Goal: Task Accomplishment & Management: Complete application form

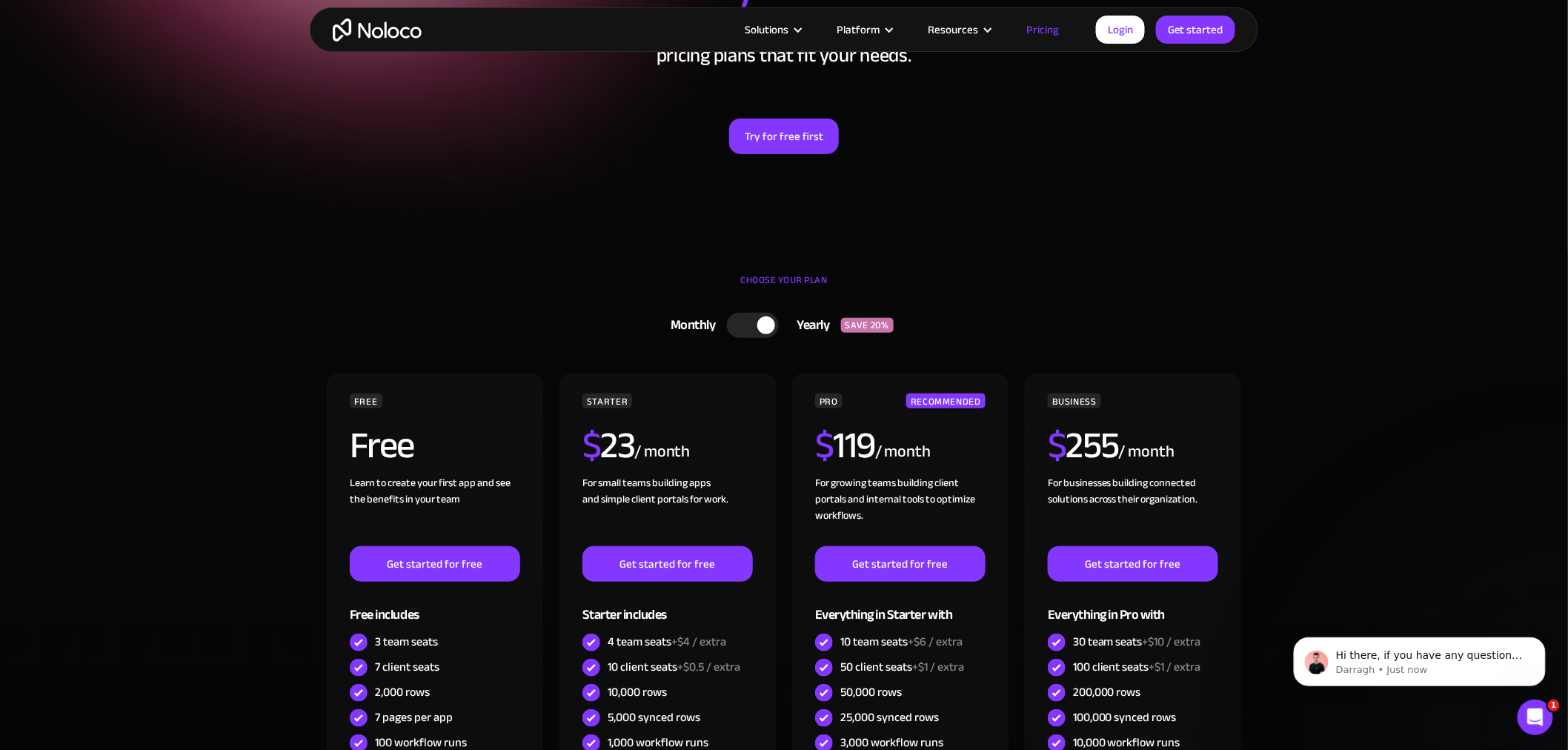
scroll to position [217, 0]
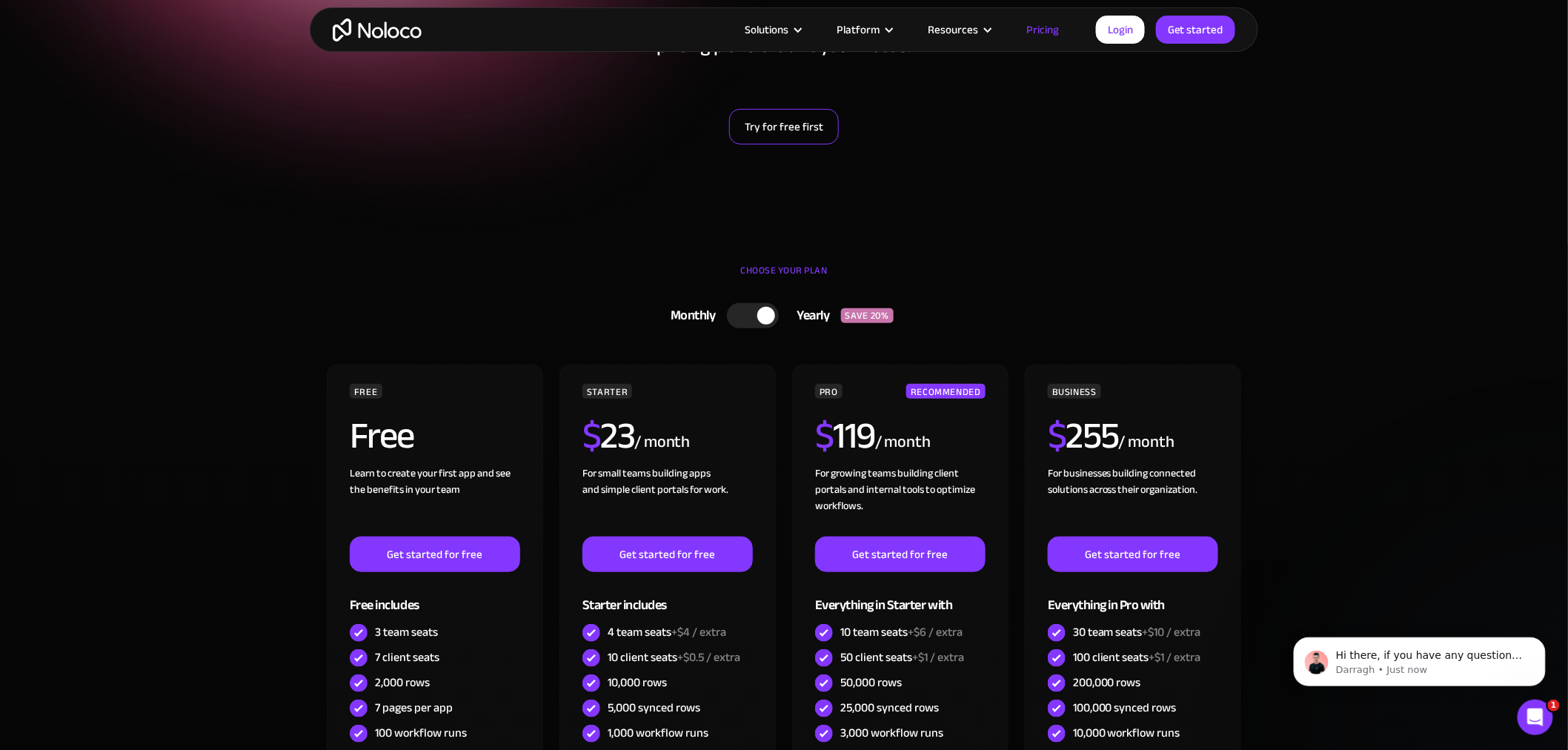
click at [802, 130] on link "Try for free first" at bounding box center [783, 126] width 109 height 35
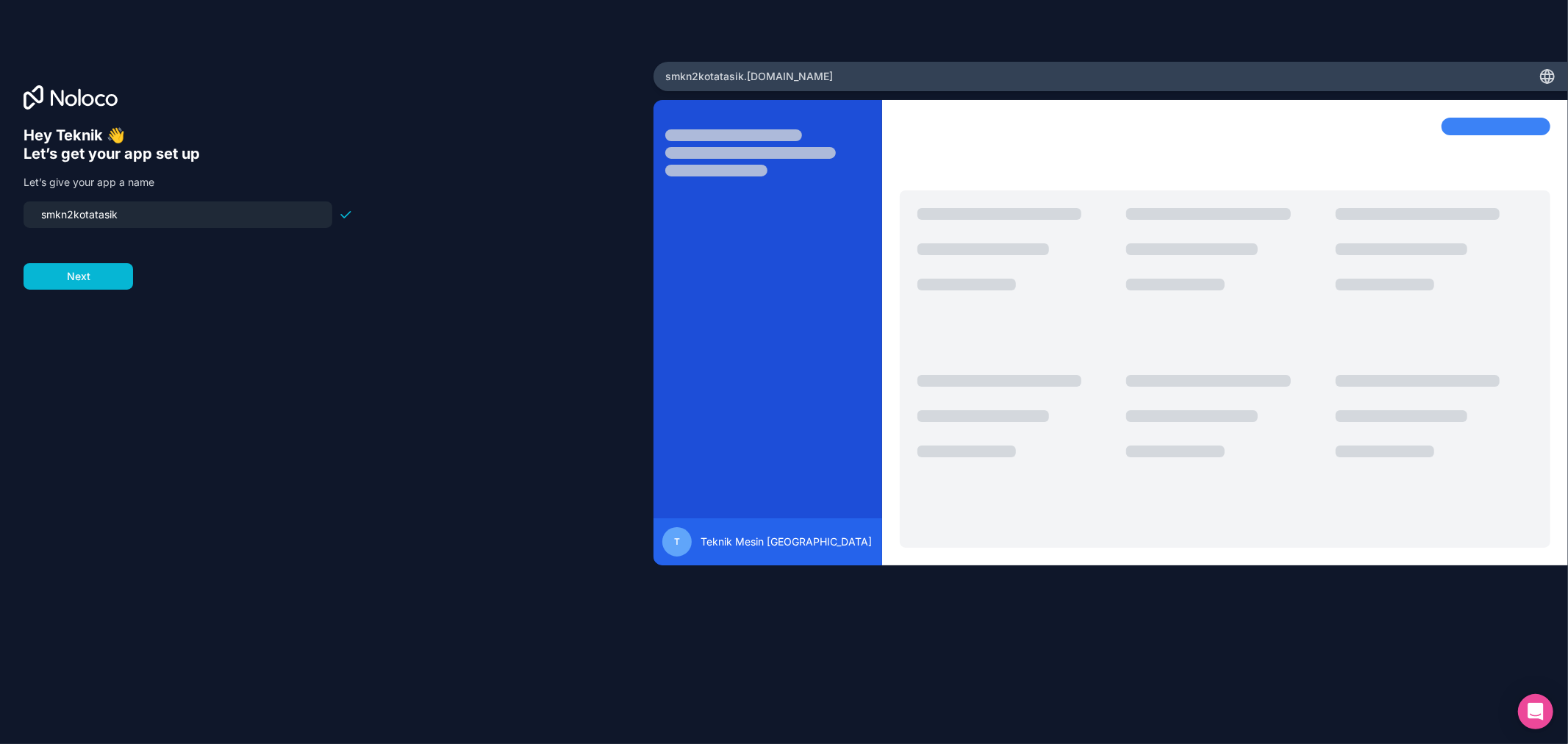
drag, startPoint x: 253, startPoint y: 215, endPoint x: 1, endPoint y: 204, distance: 252.2
click at [1, 204] on div "Hey Teknik 👋 Let’s get your app set up Let’s give your app a name smkn2kotatasi…" at bounding box center [326, 371] width 653 height 620
type input "t"
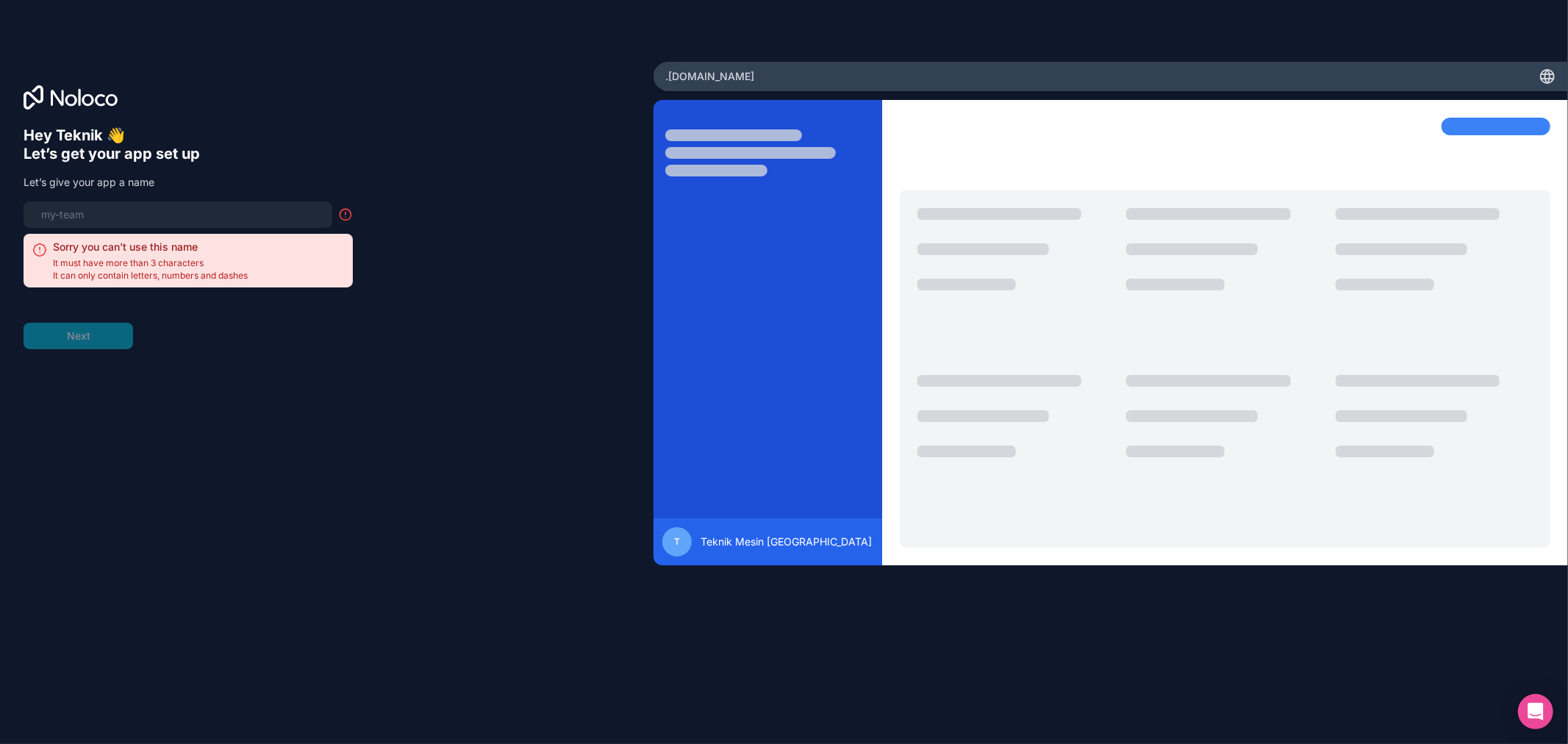
type input "t"
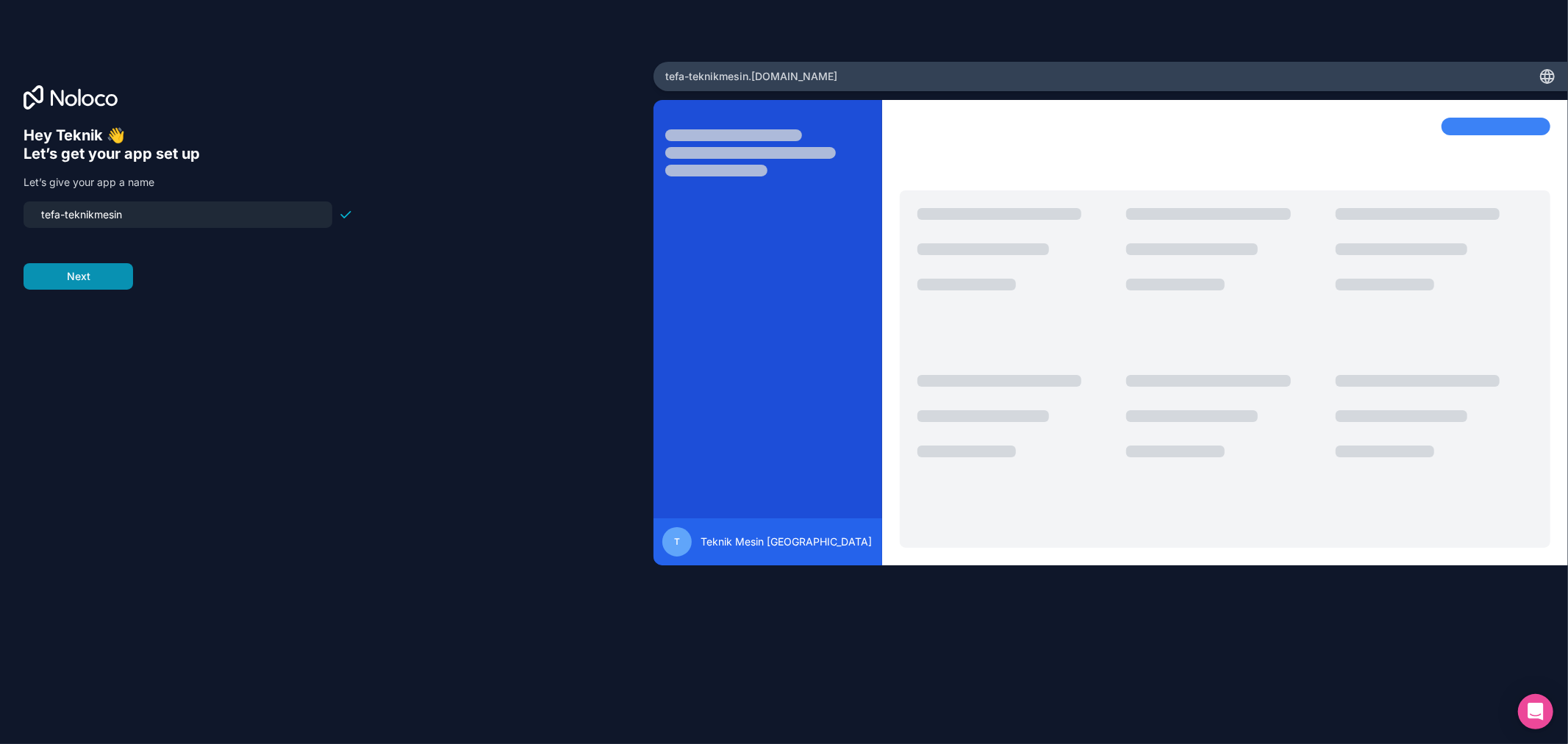
type input "tefa-teknikmesin"
click at [86, 281] on button "Next" at bounding box center [78, 276] width 109 height 26
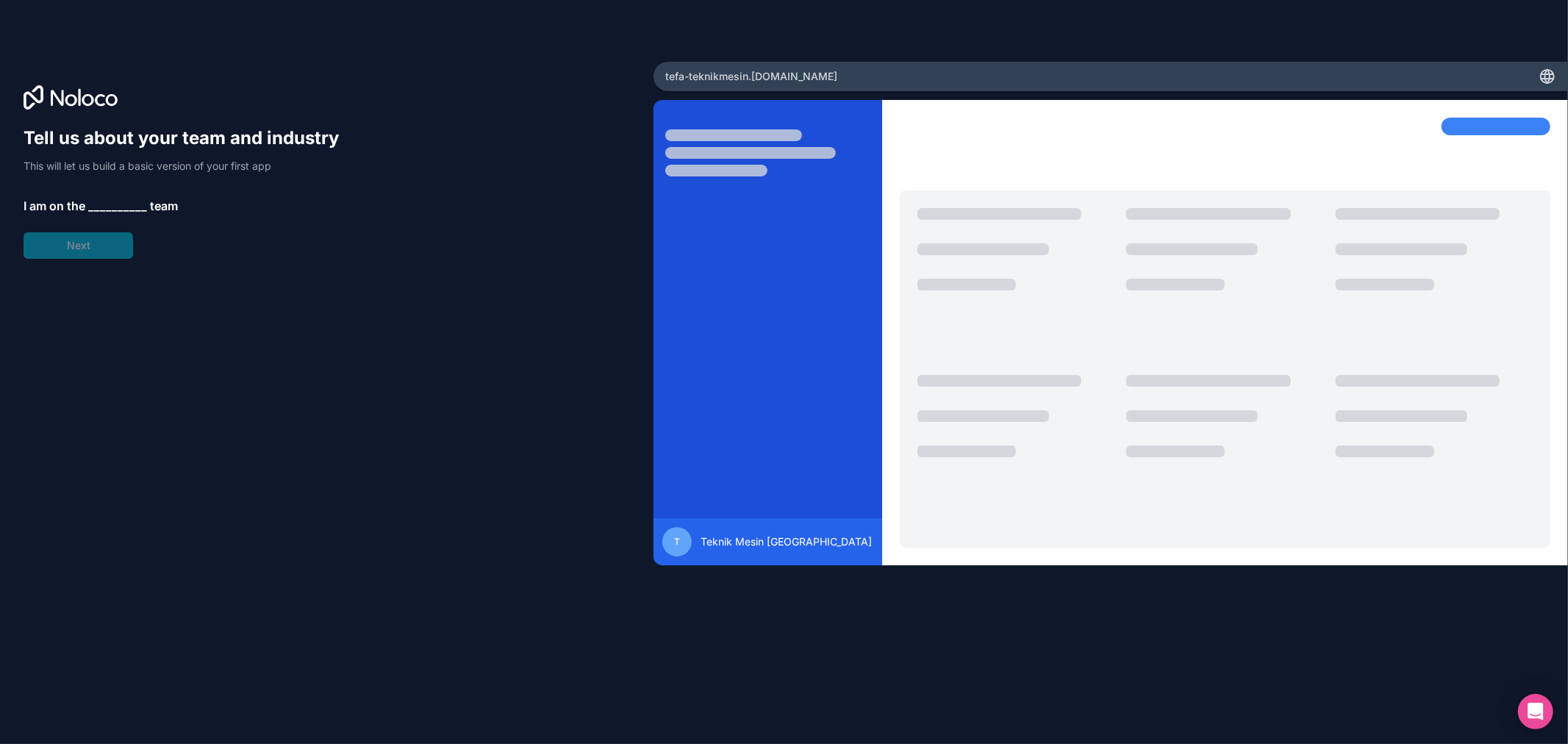
click at [123, 200] on span "__________" at bounding box center [118, 206] width 58 height 18
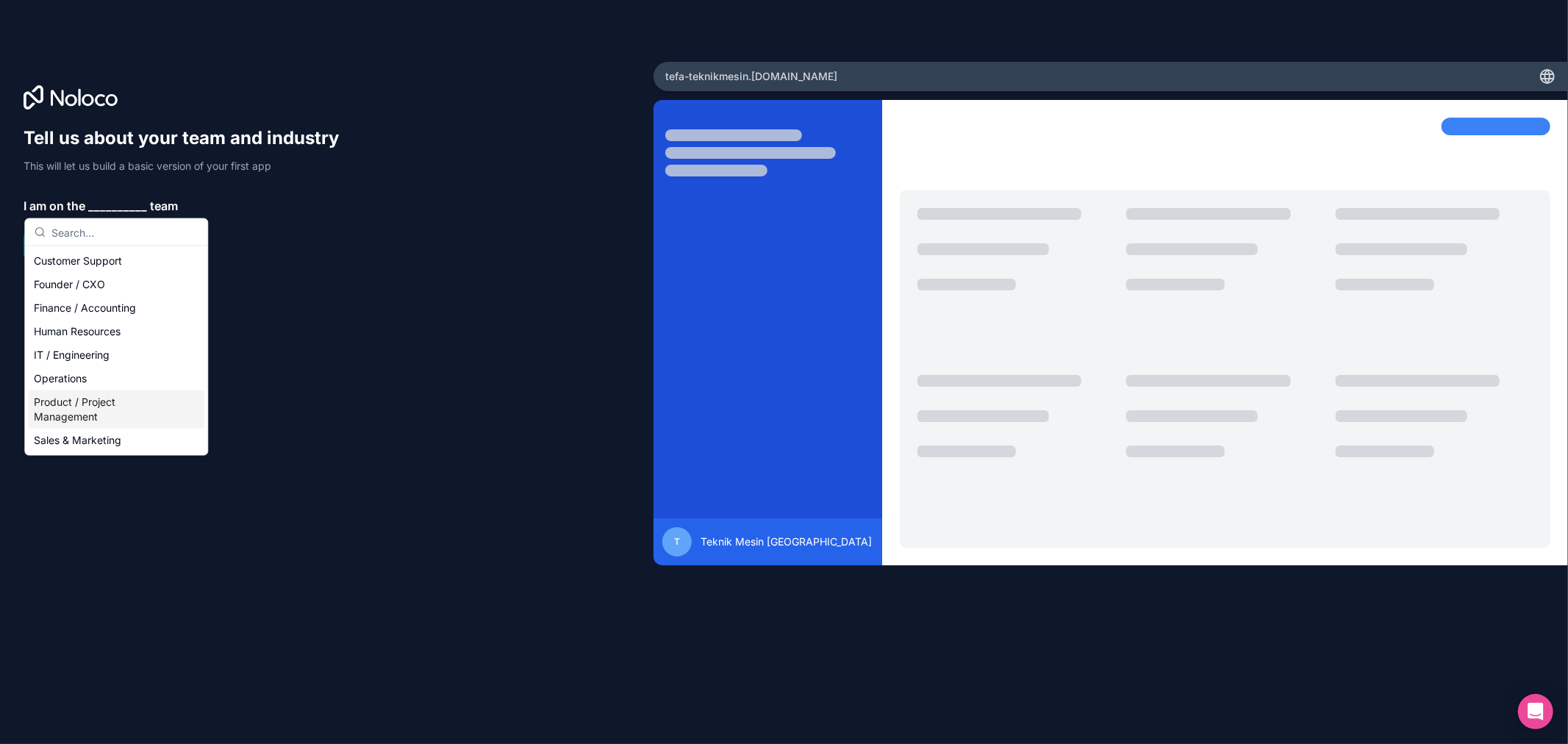
click at [131, 398] on div "Product / Project Management" at bounding box center [116, 409] width 176 height 39
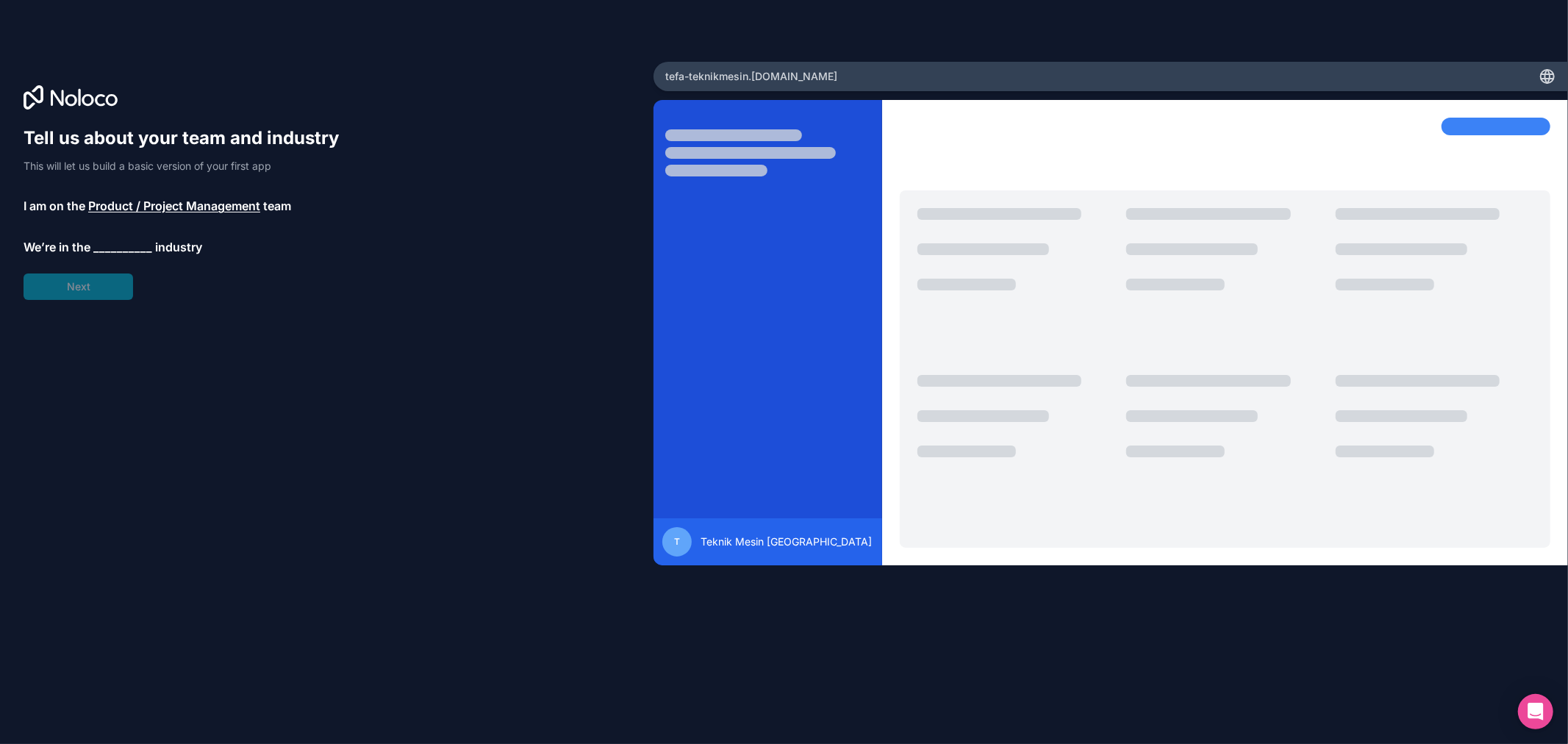
click at [138, 249] on span "__________" at bounding box center [123, 247] width 58 height 18
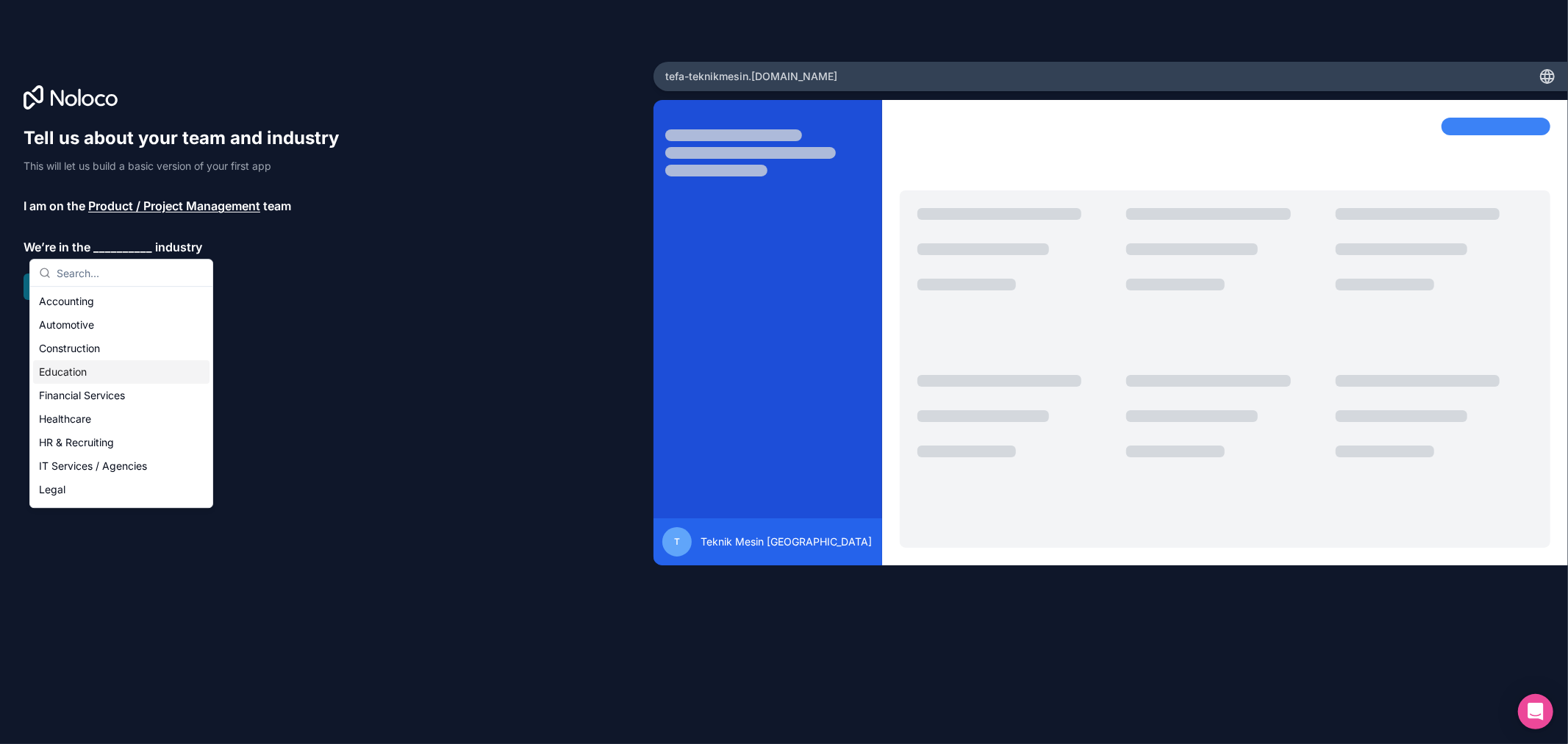
click at [115, 372] on div "Education" at bounding box center [121, 372] width 176 height 24
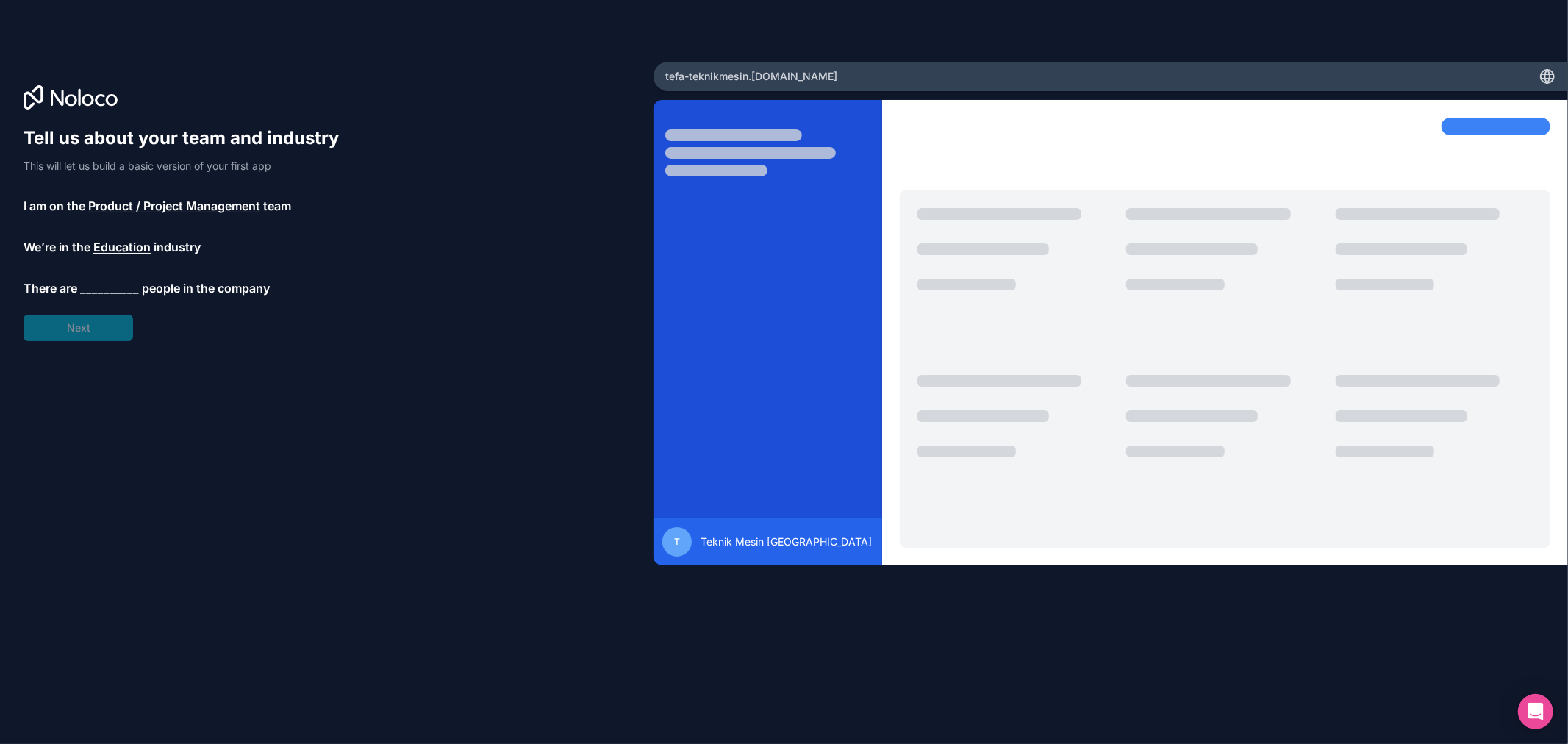
click at [122, 292] on span "__________" at bounding box center [109, 288] width 58 height 18
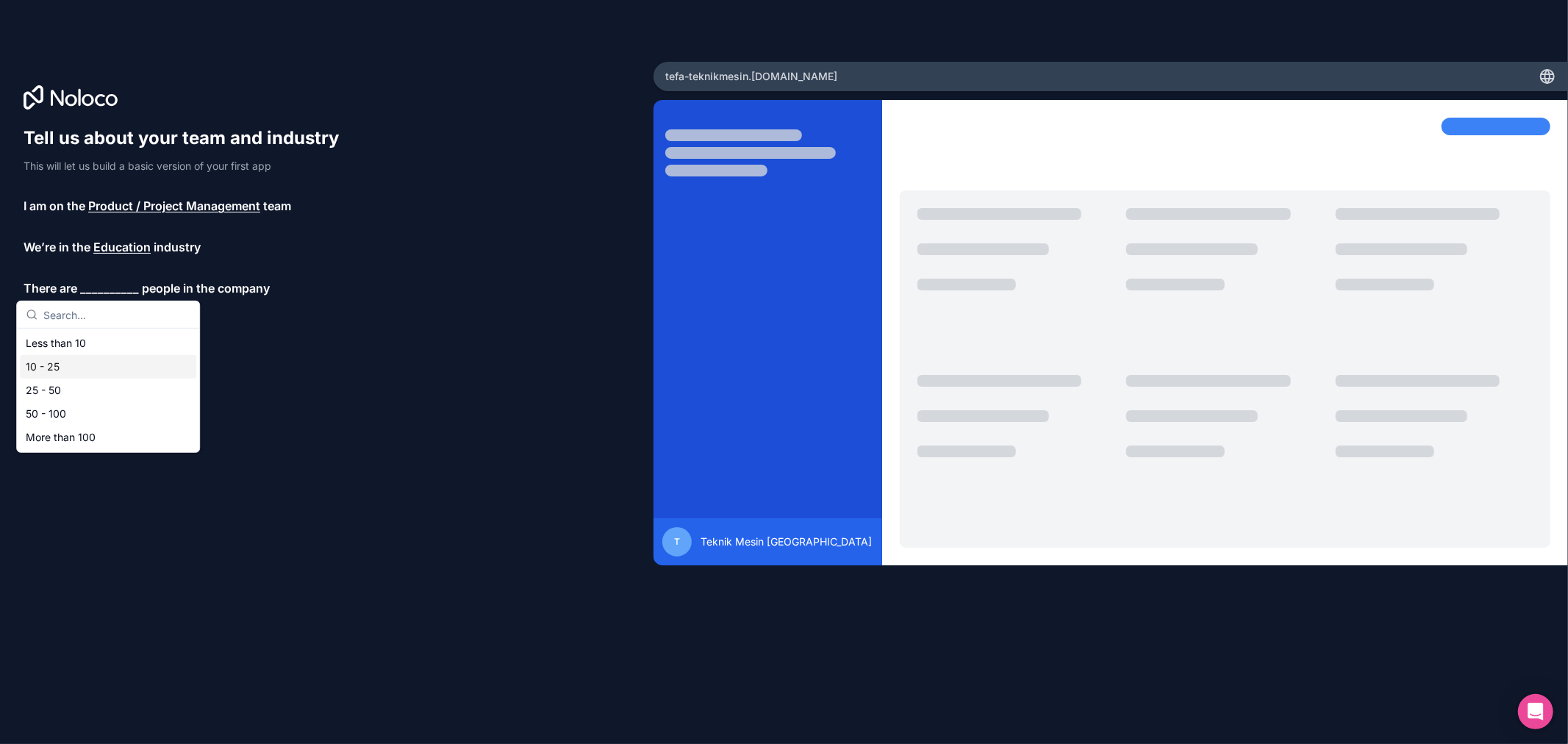
click at [107, 369] on div "10 - 25" at bounding box center [107, 367] width 176 height 24
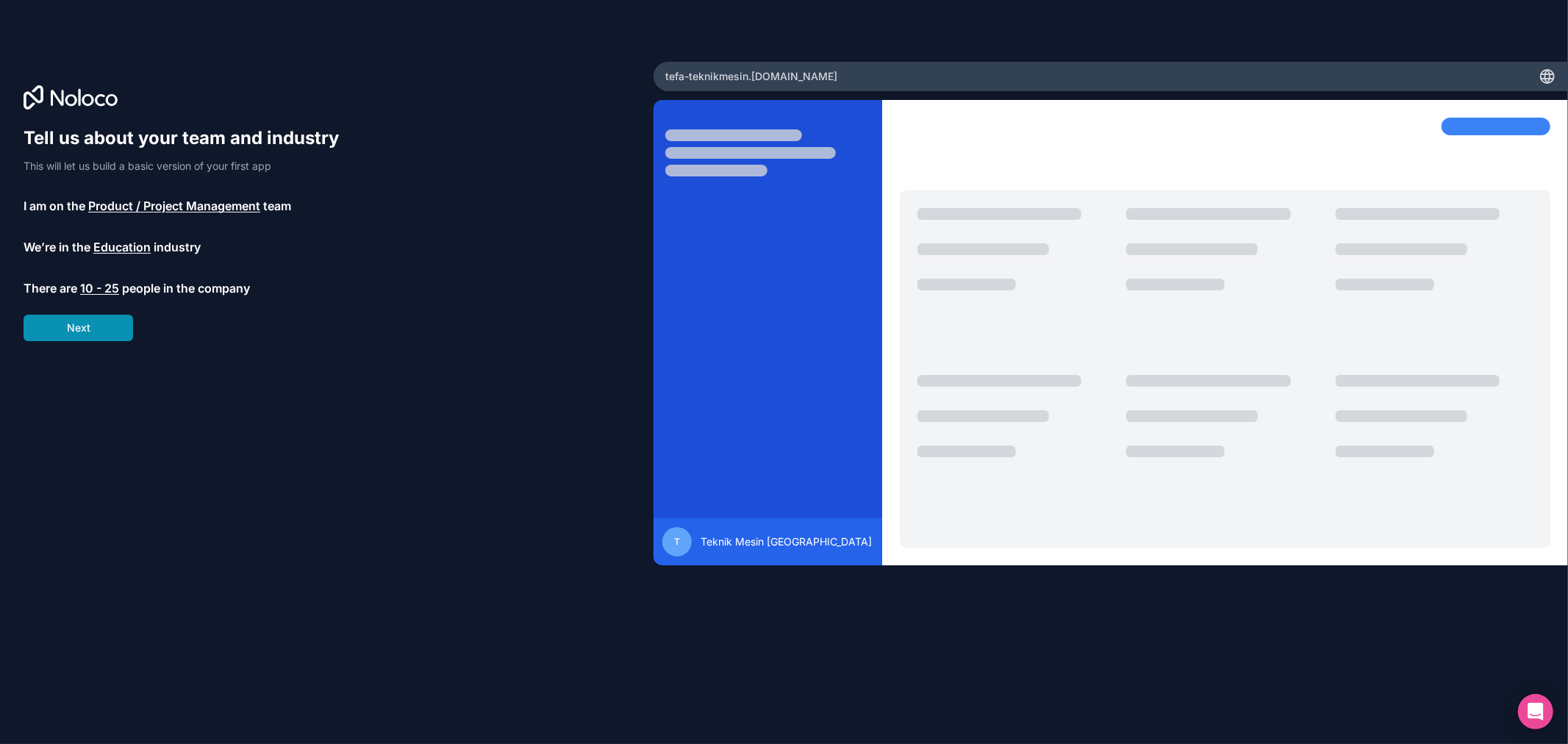
click at [113, 329] on button "Next" at bounding box center [78, 328] width 109 height 26
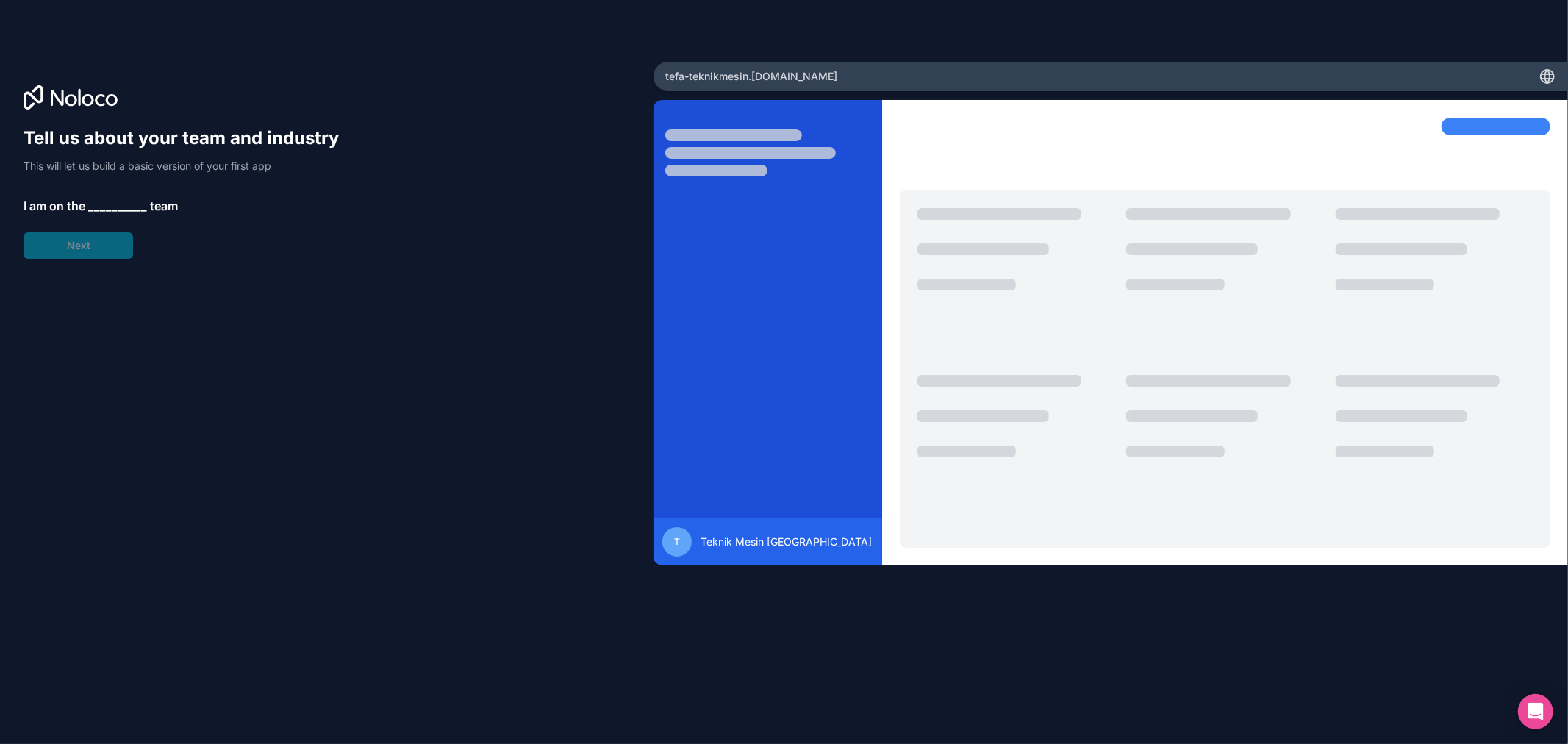
click at [118, 208] on span "__________" at bounding box center [118, 206] width 58 height 18
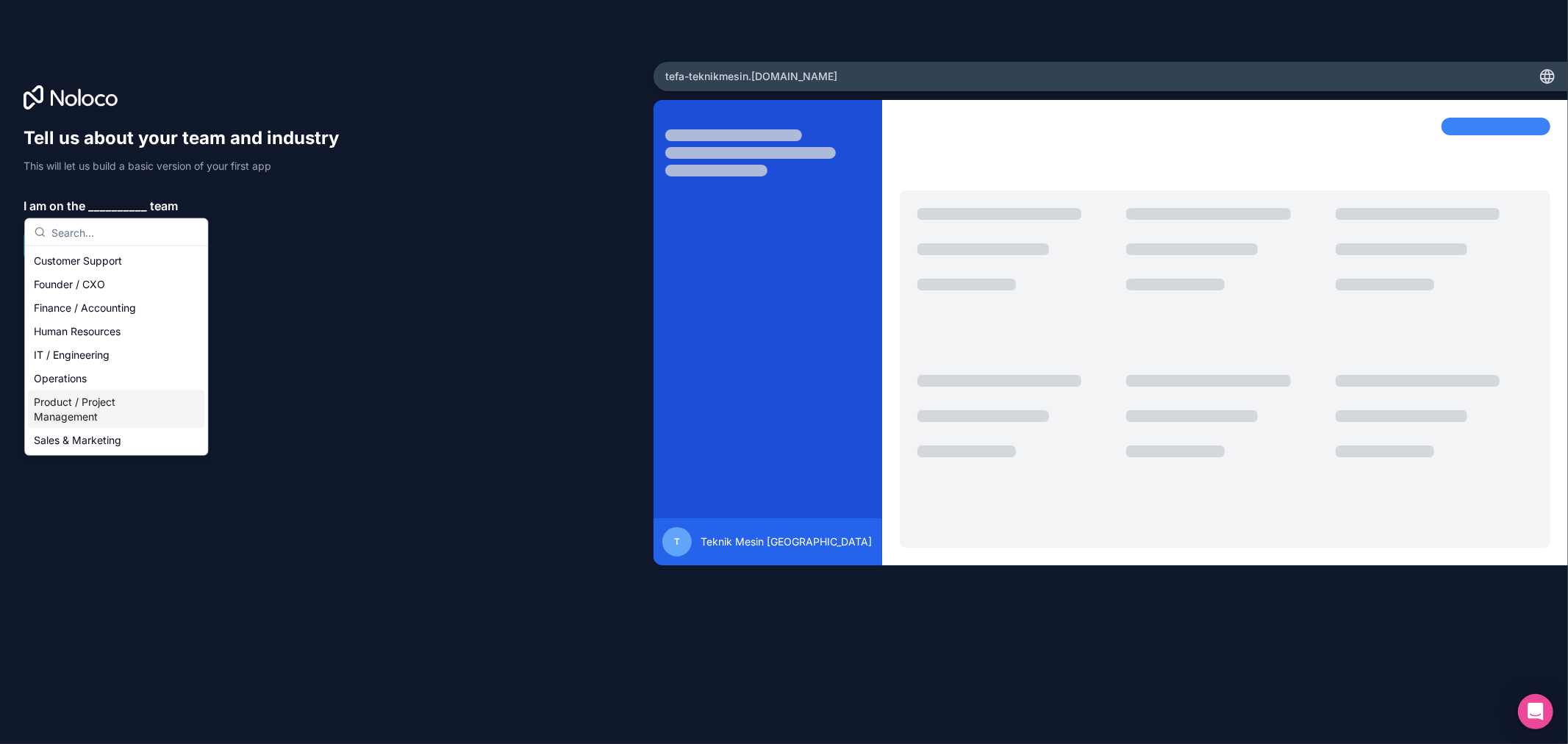
click at [126, 403] on div "Product / Project Management" at bounding box center [116, 409] width 176 height 39
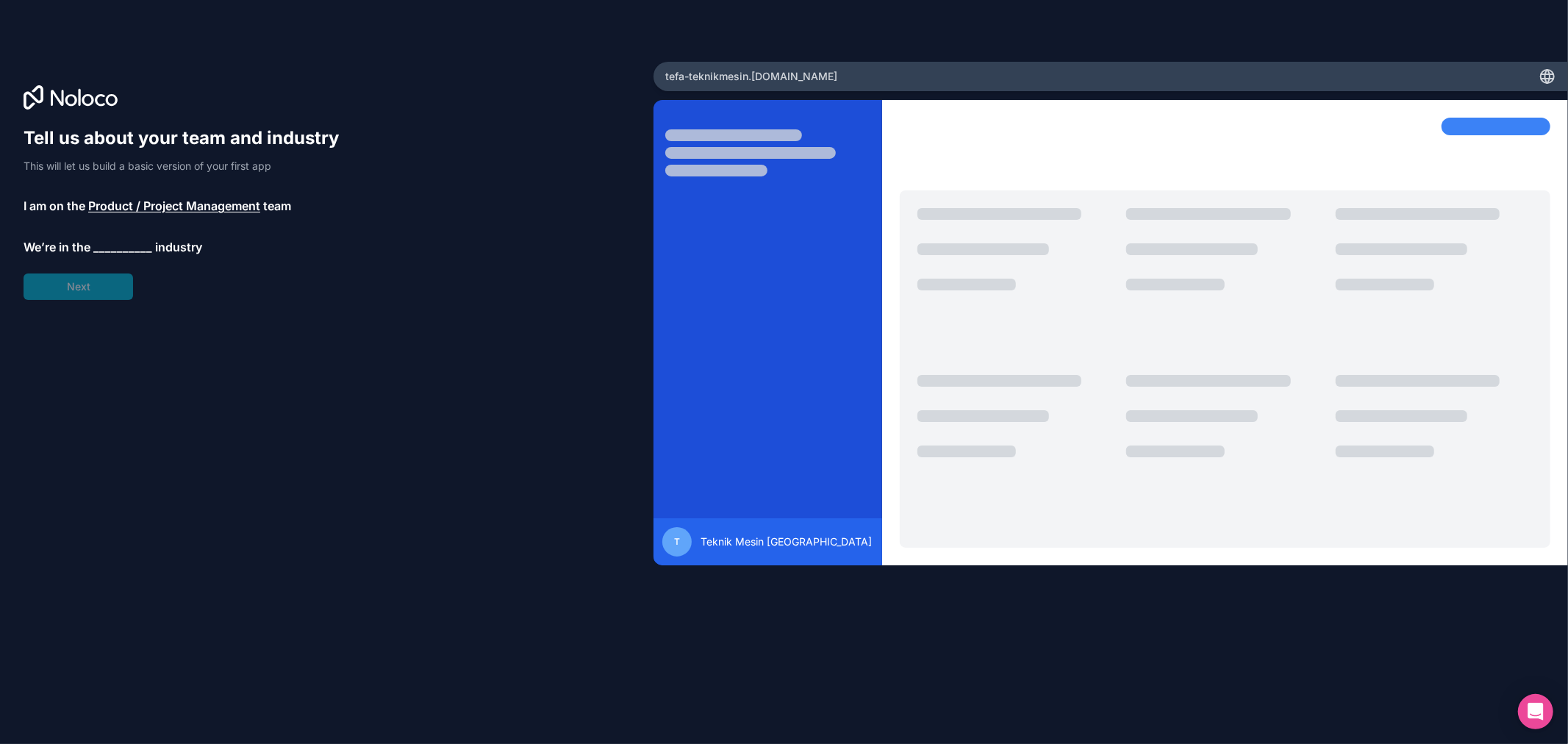
click at [139, 251] on span "__________" at bounding box center [123, 247] width 58 height 18
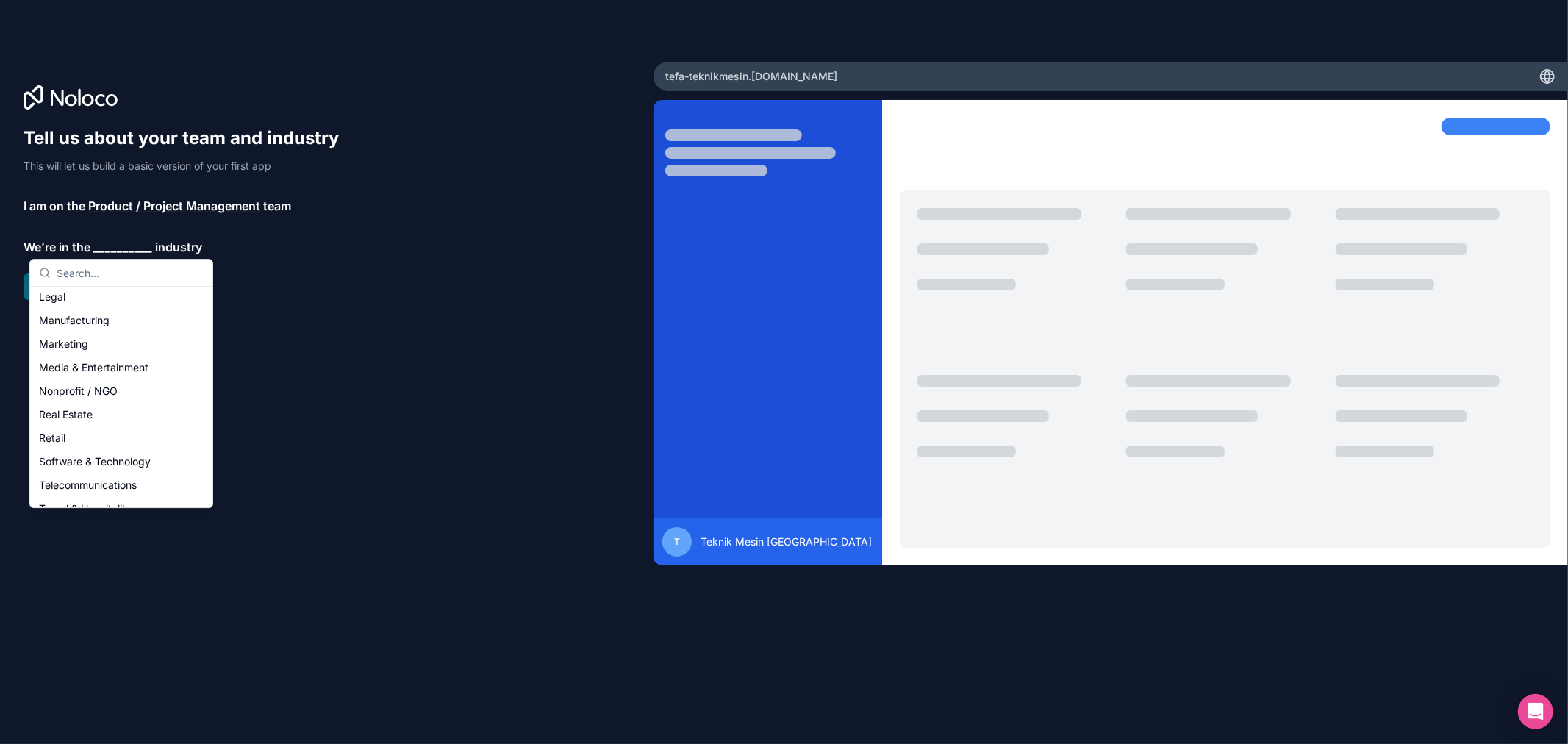
scroll to position [181, 0]
click at [114, 336] on div "Manufacturing" at bounding box center [121, 332] width 176 height 24
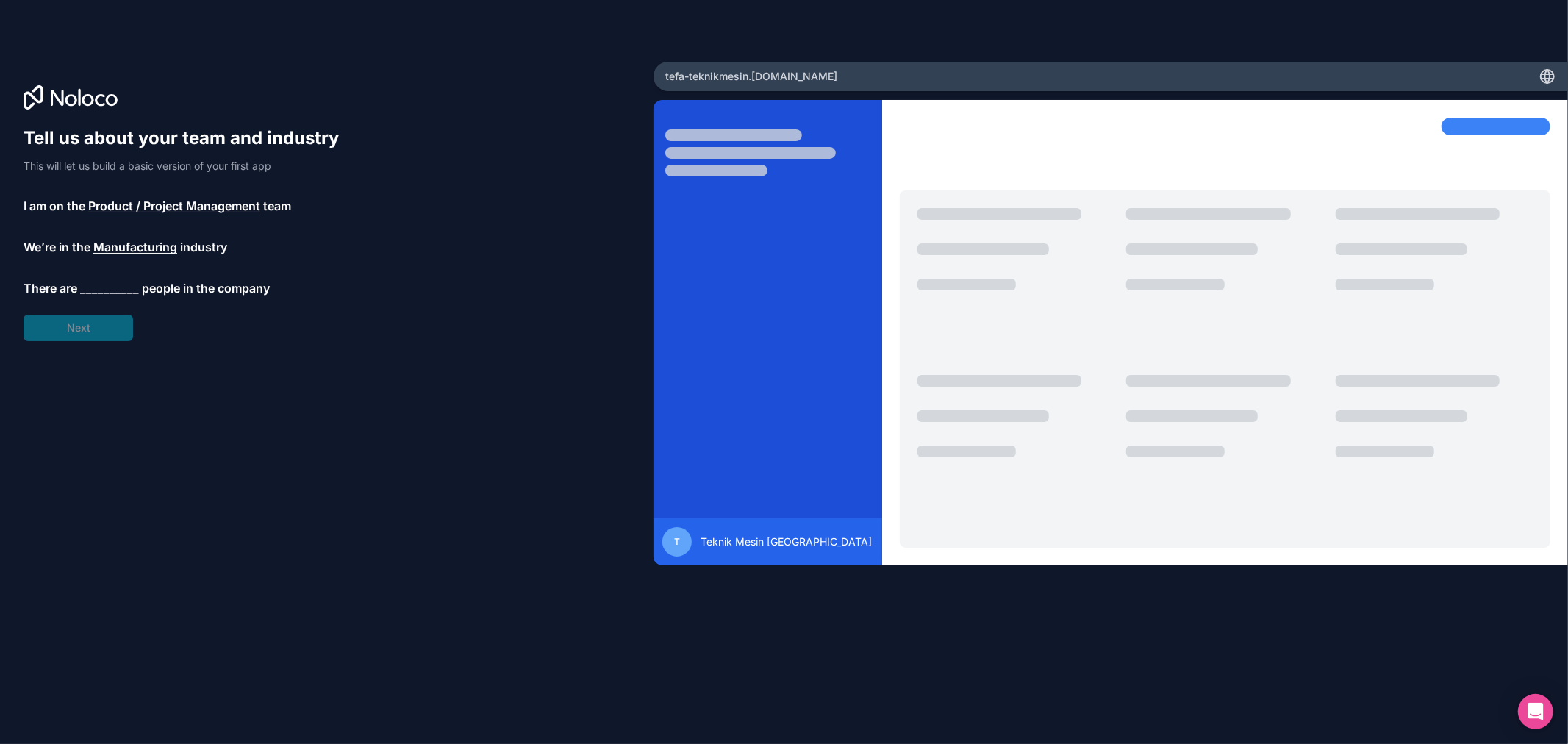
click at [125, 295] on span "__________" at bounding box center [109, 288] width 58 height 18
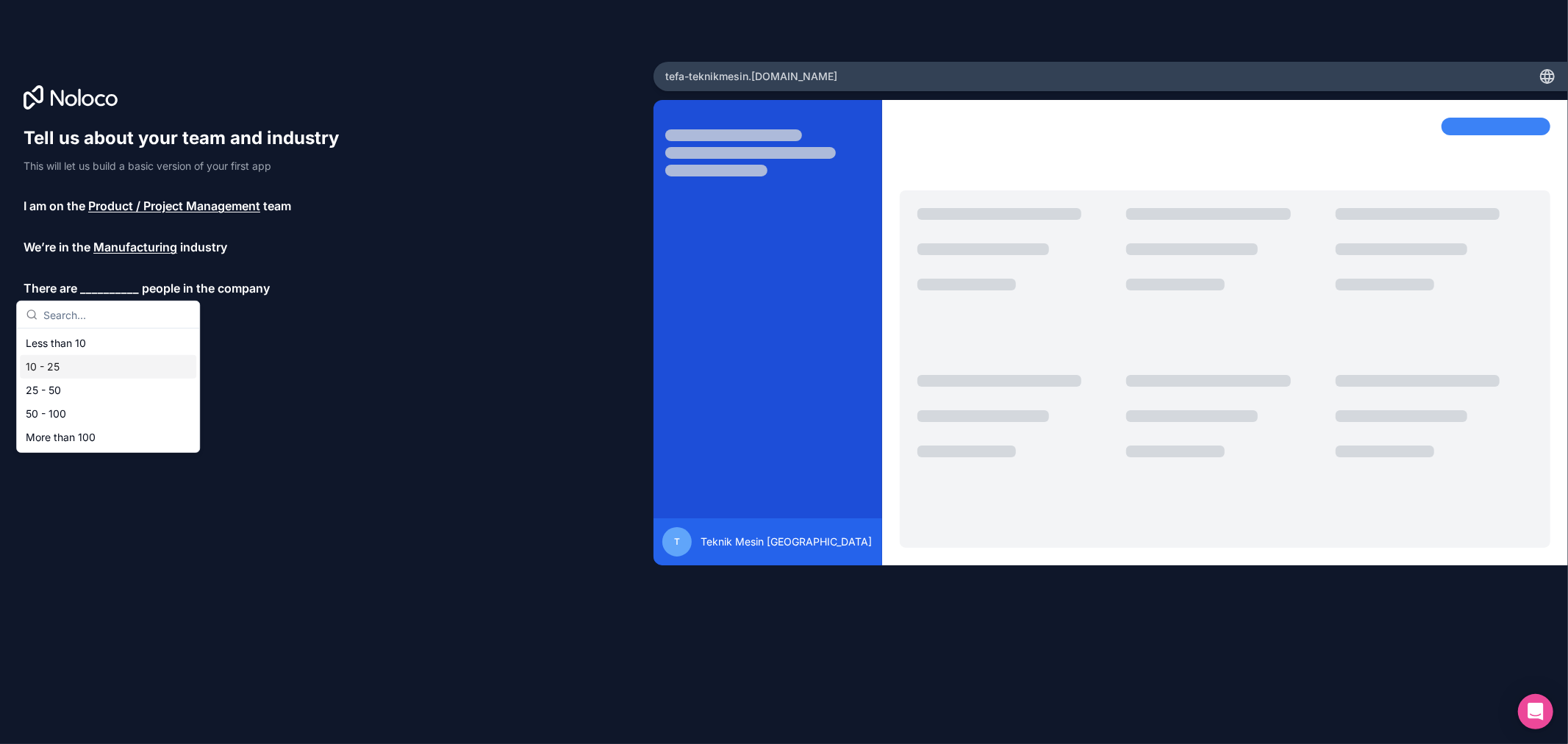
click at [100, 364] on div "10 - 25" at bounding box center [107, 367] width 176 height 24
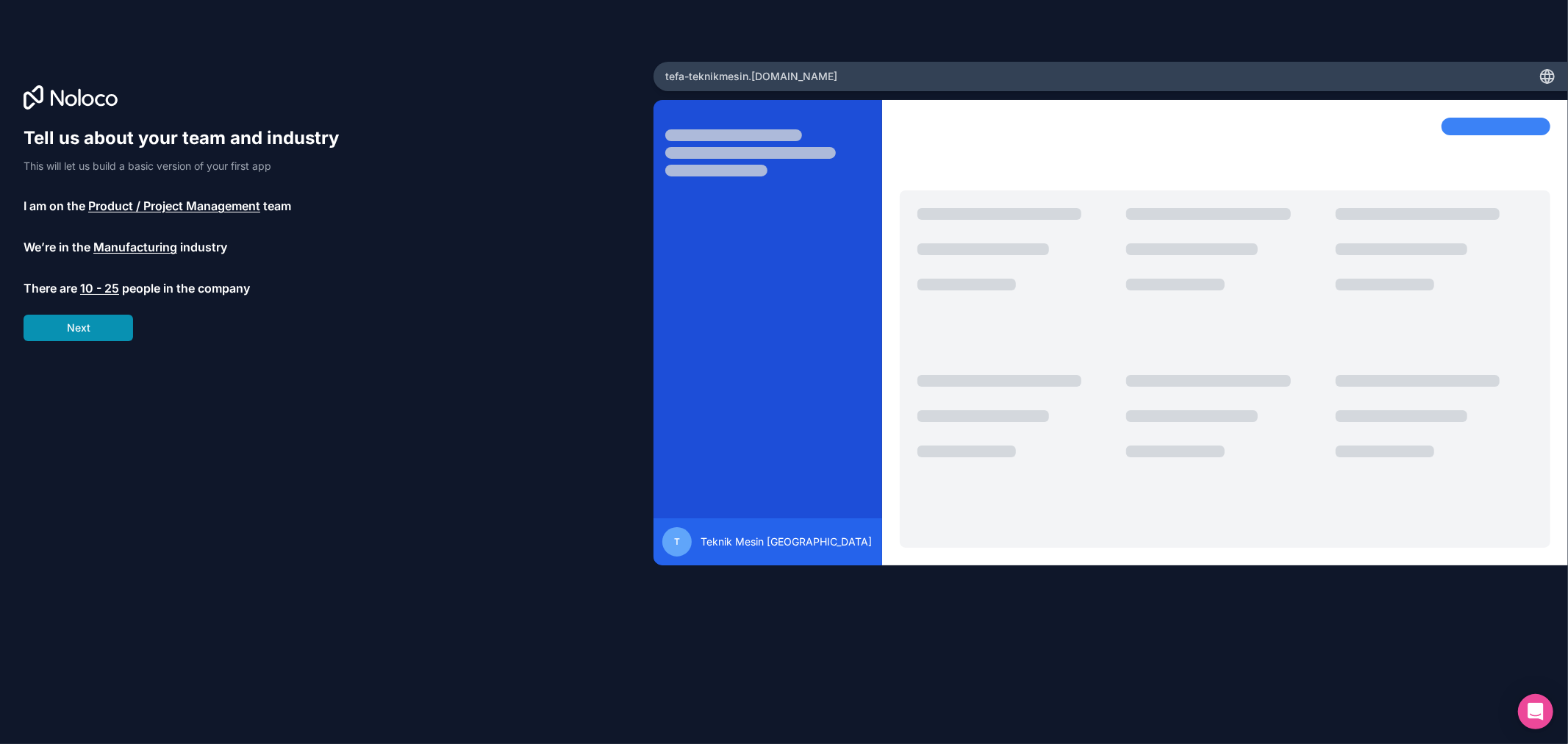
click at [107, 336] on button "Next" at bounding box center [78, 328] width 109 height 26
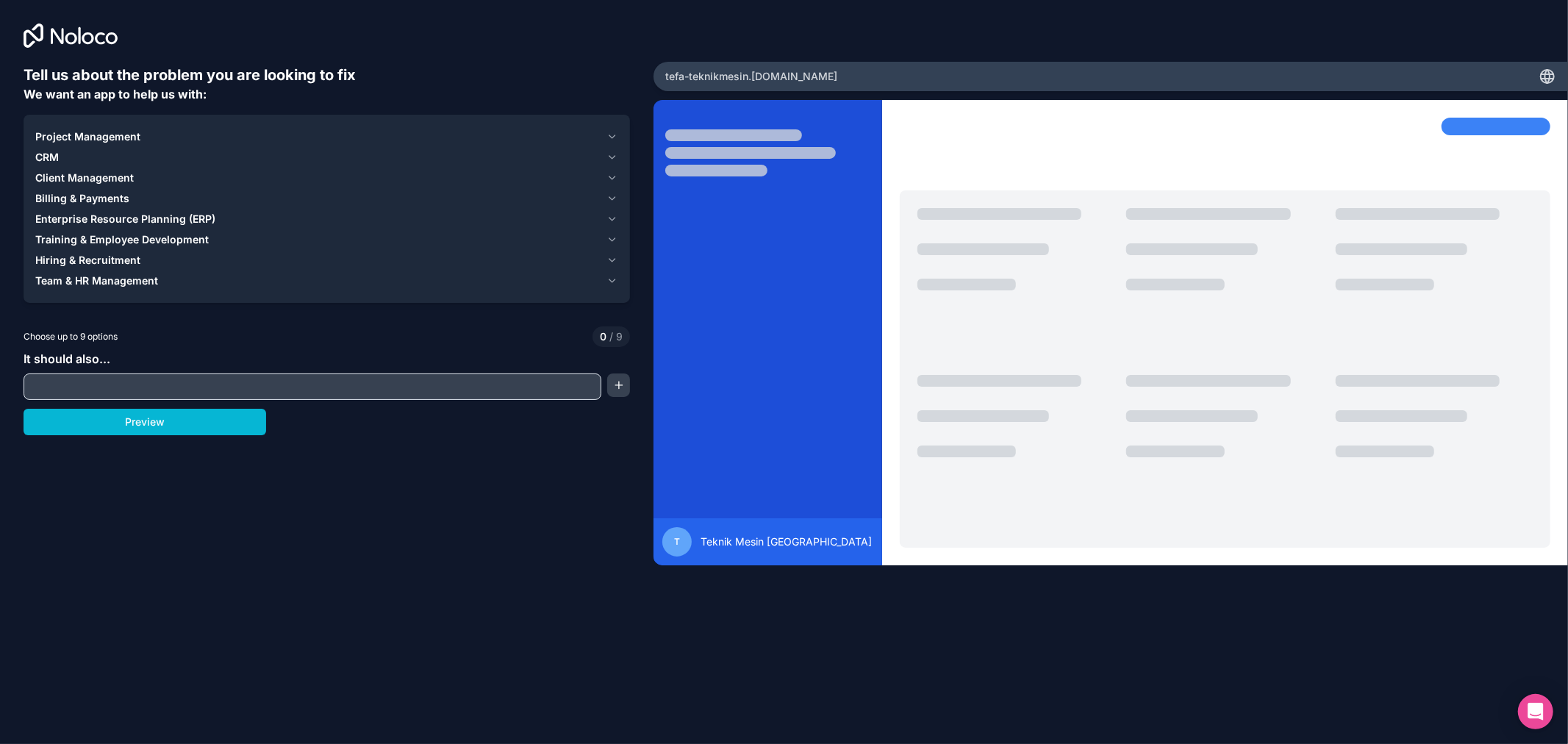
click at [611, 280] on icon "button" at bounding box center [612, 280] width 6 height 3
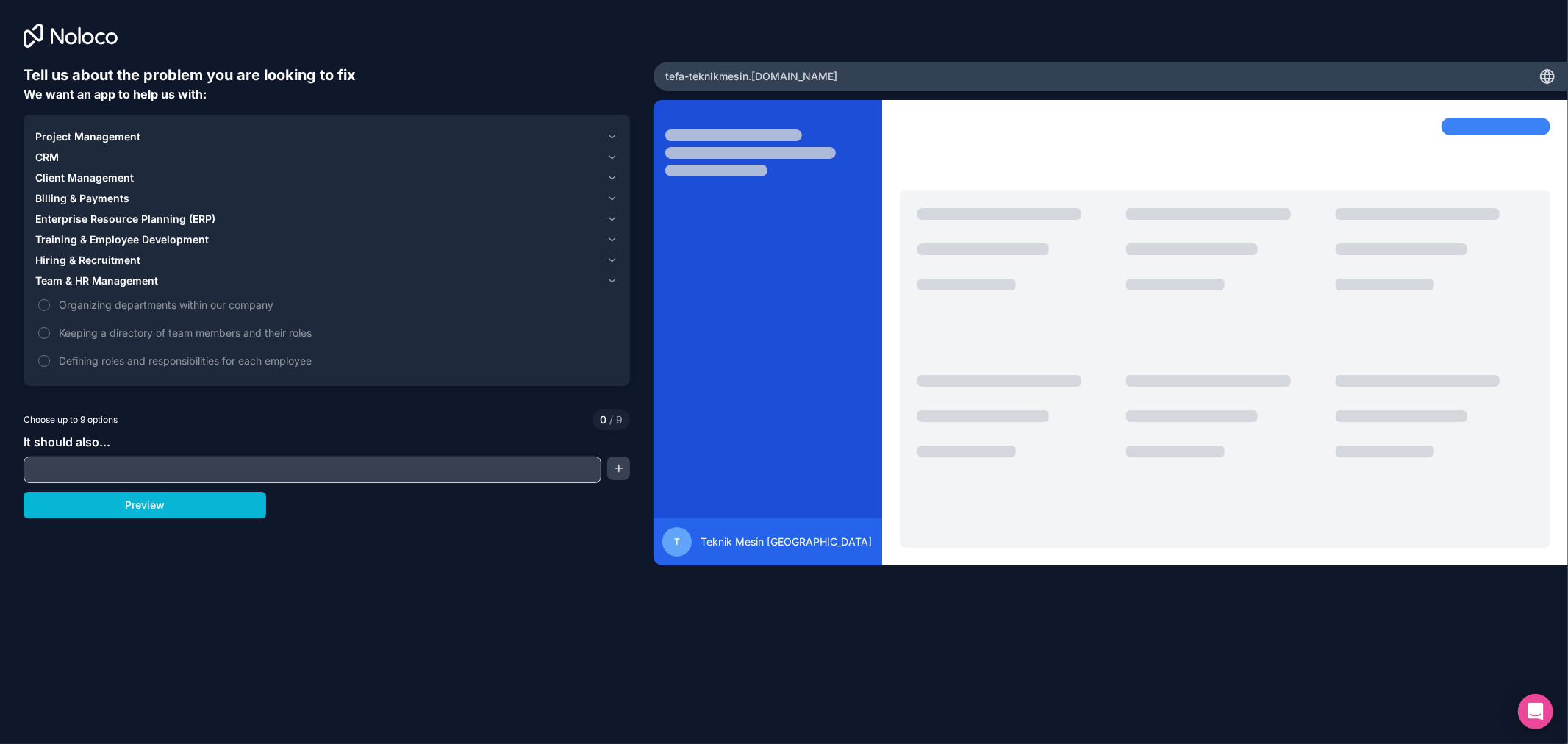
click at [611, 280] on icon "button" at bounding box center [612, 280] width 6 height 3
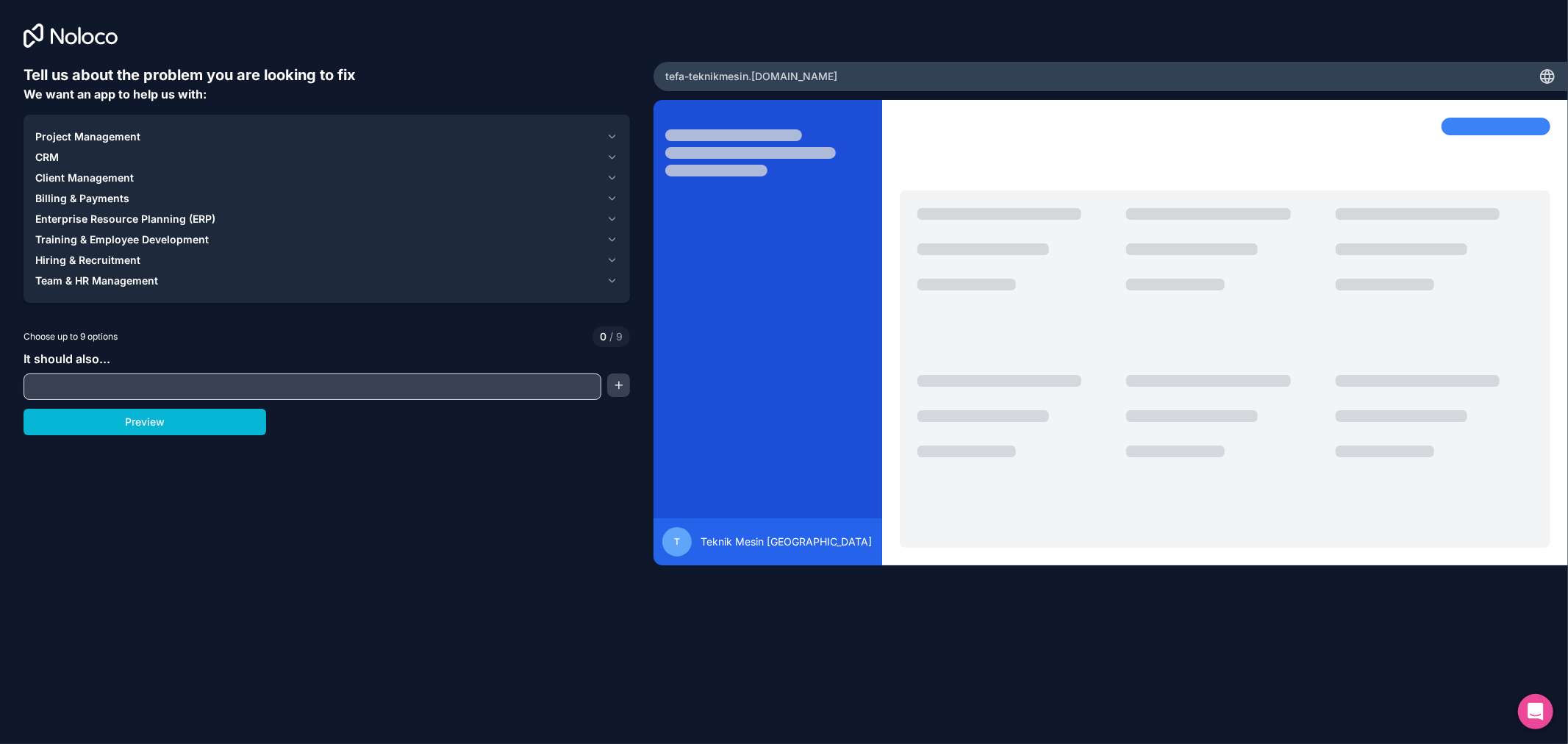
click at [611, 141] on icon "button" at bounding box center [612, 137] width 11 height 11
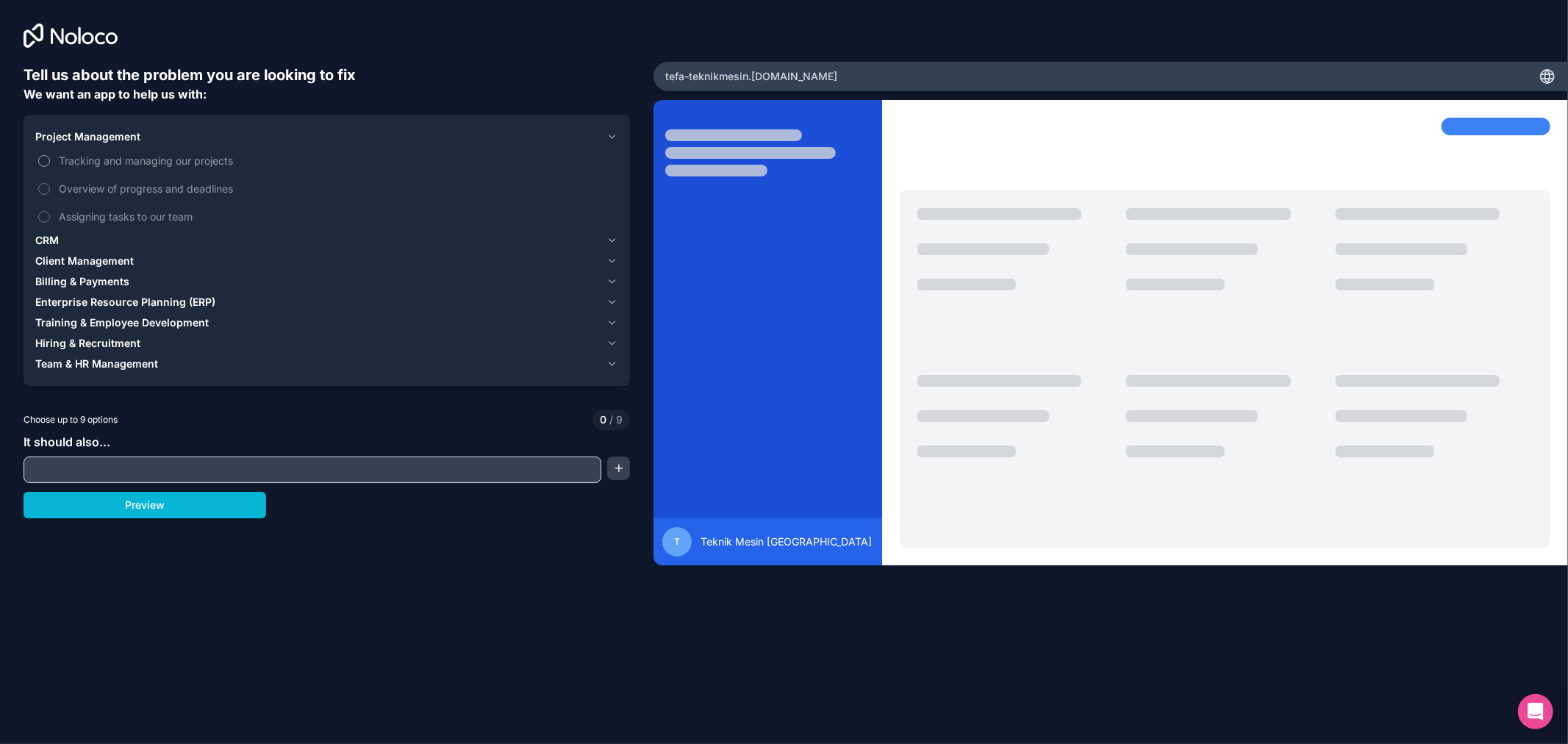
click at [52, 158] on label "Tracking and managing our projects" at bounding box center [326, 160] width 583 height 27
click at [50, 158] on button "Tracking and managing our projects" at bounding box center [44, 161] width 11 height 11
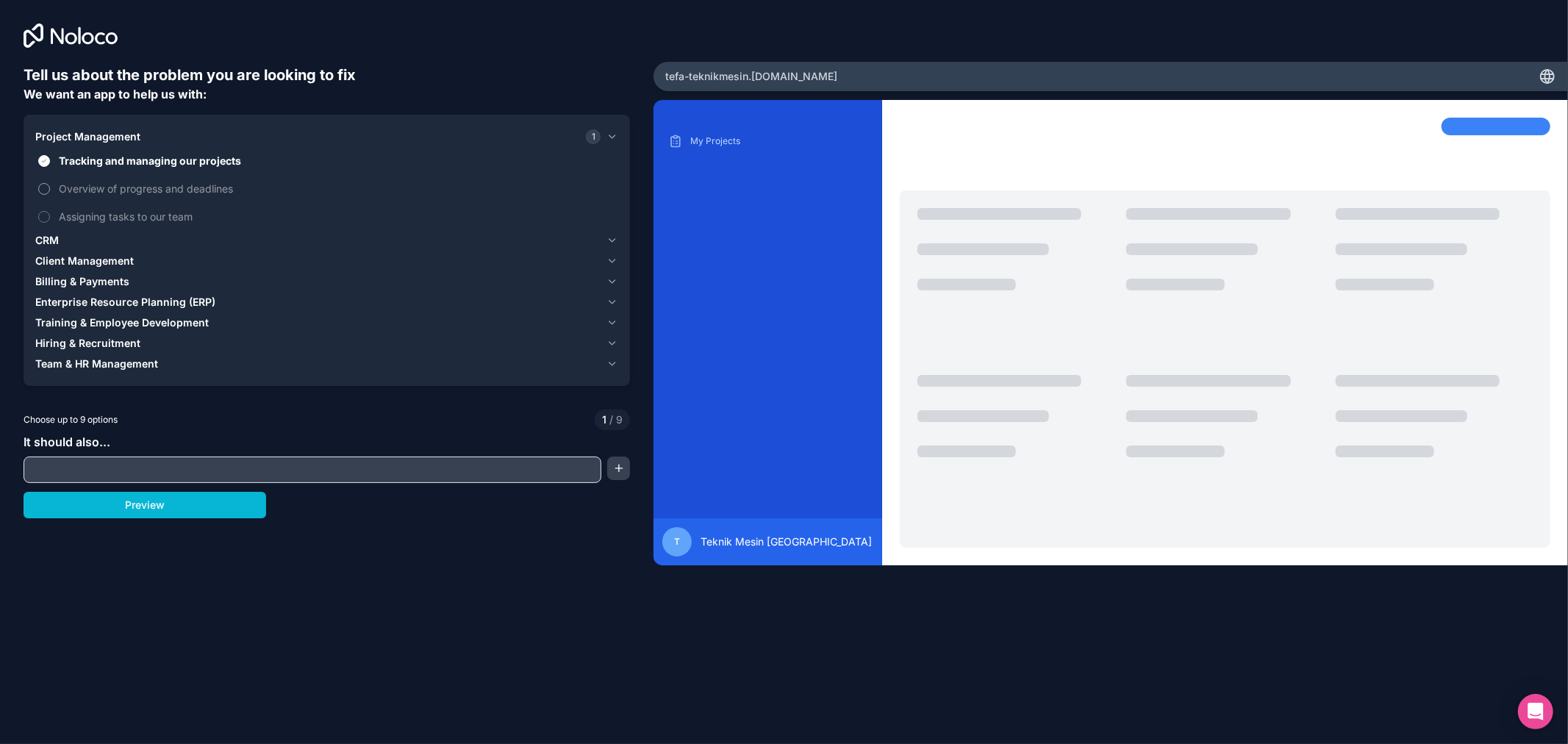
click at [48, 192] on label "Overview of progress and deadlines" at bounding box center [326, 189] width 583 height 27
click at [48, 192] on button "Overview of progress and deadlines" at bounding box center [44, 189] width 11 height 11
click at [47, 214] on button "Assigning tasks to our team" at bounding box center [44, 217] width 11 height 11
click at [125, 129] on span "Project Management" at bounding box center [87, 137] width 105 height 15
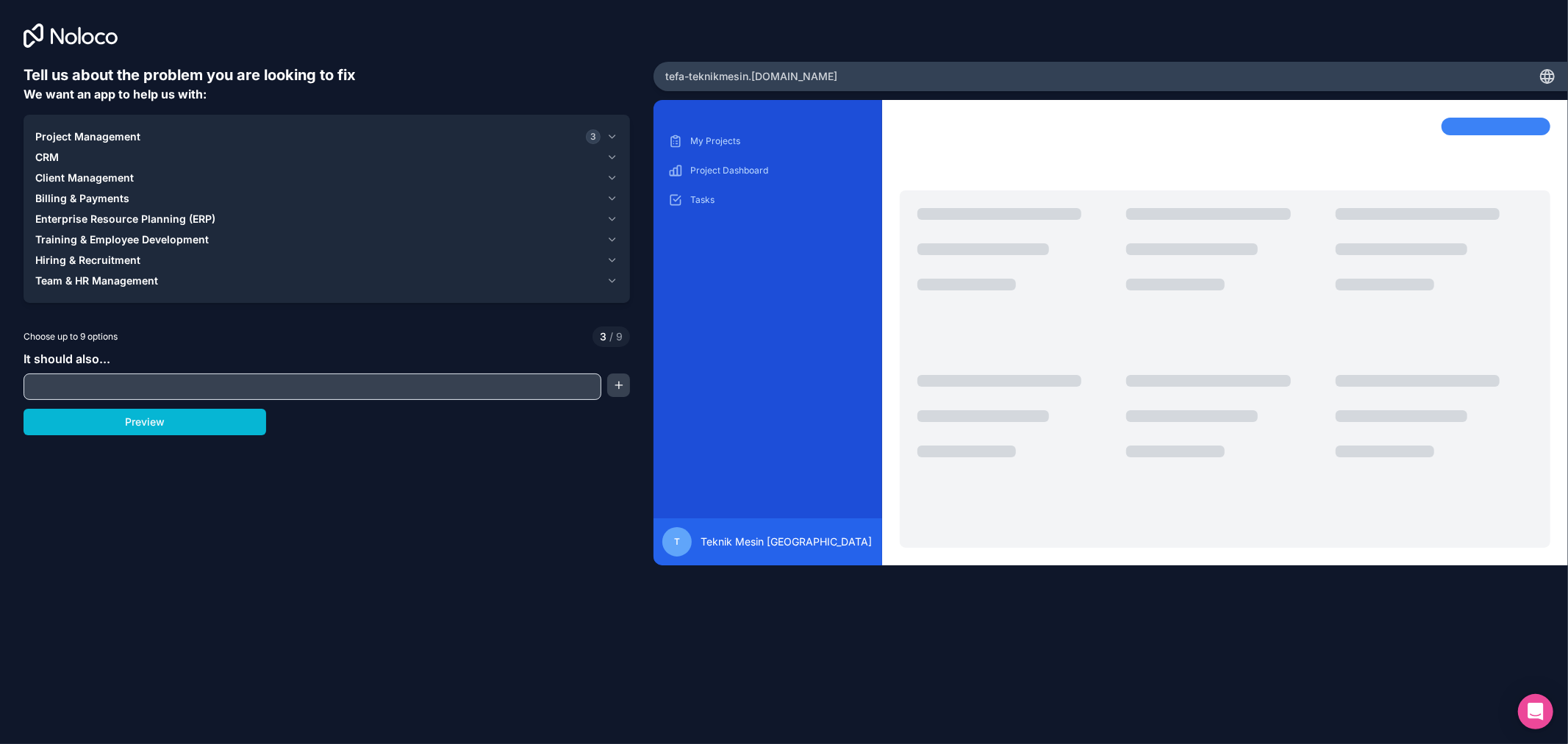
click at [75, 158] on div "CRM" at bounding box center [318, 157] width 566 height 15
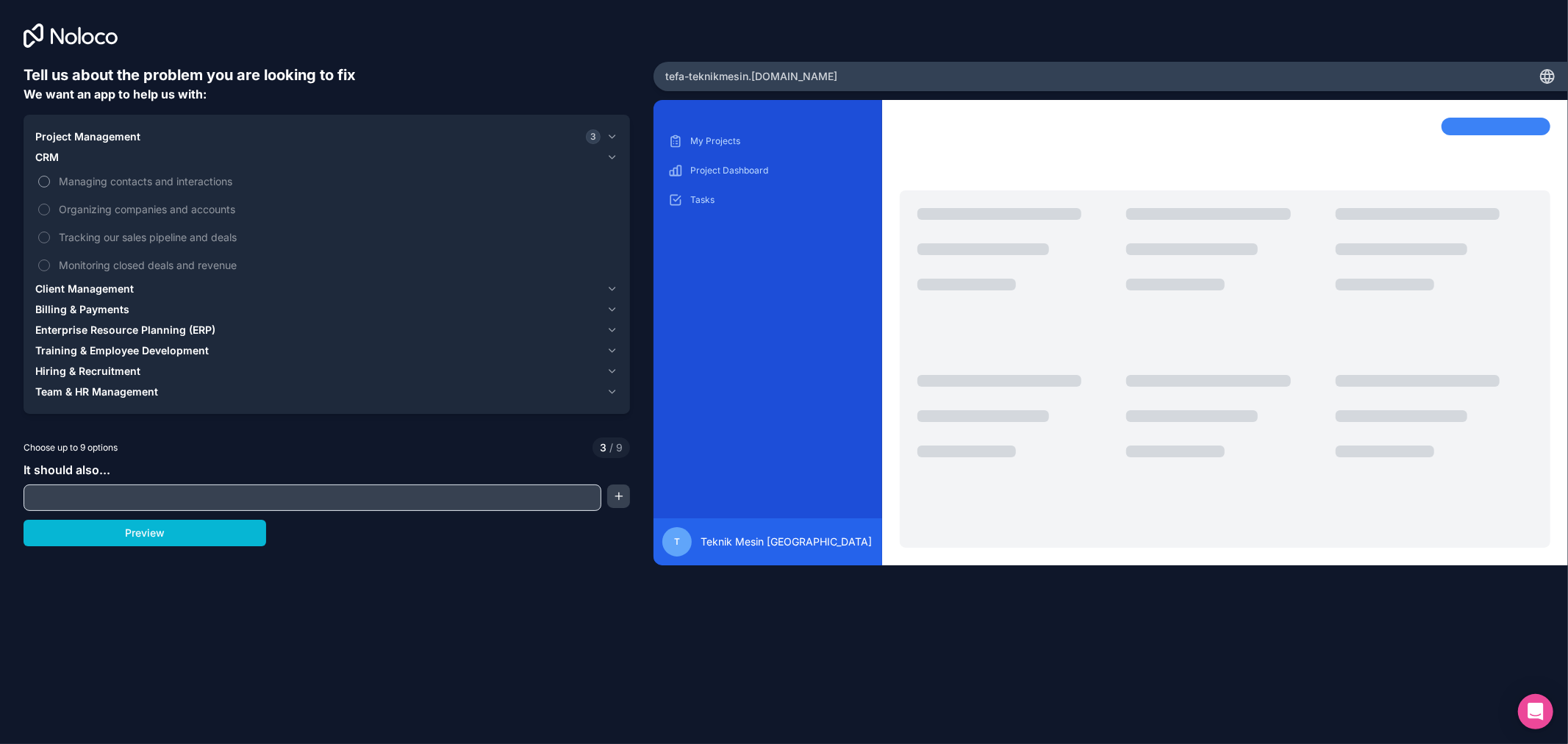
click at [56, 177] on label "Managing contacts and interactions" at bounding box center [326, 181] width 583 height 27
click at [50, 177] on button "Managing contacts and interactions" at bounding box center [44, 181] width 11 height 11
click at [58, 202] on span "Organizing companies and accounts" at bounding box center [337, 209] width 556 height 15
click at [50, 204] on button "Organizing companies and accounts" at bounding box center [44, 209] width 11 height 11
click at [58, 232] on span "Tracking our sales pipeline and deals" at bounding box center [337, 237] width 556 height 15
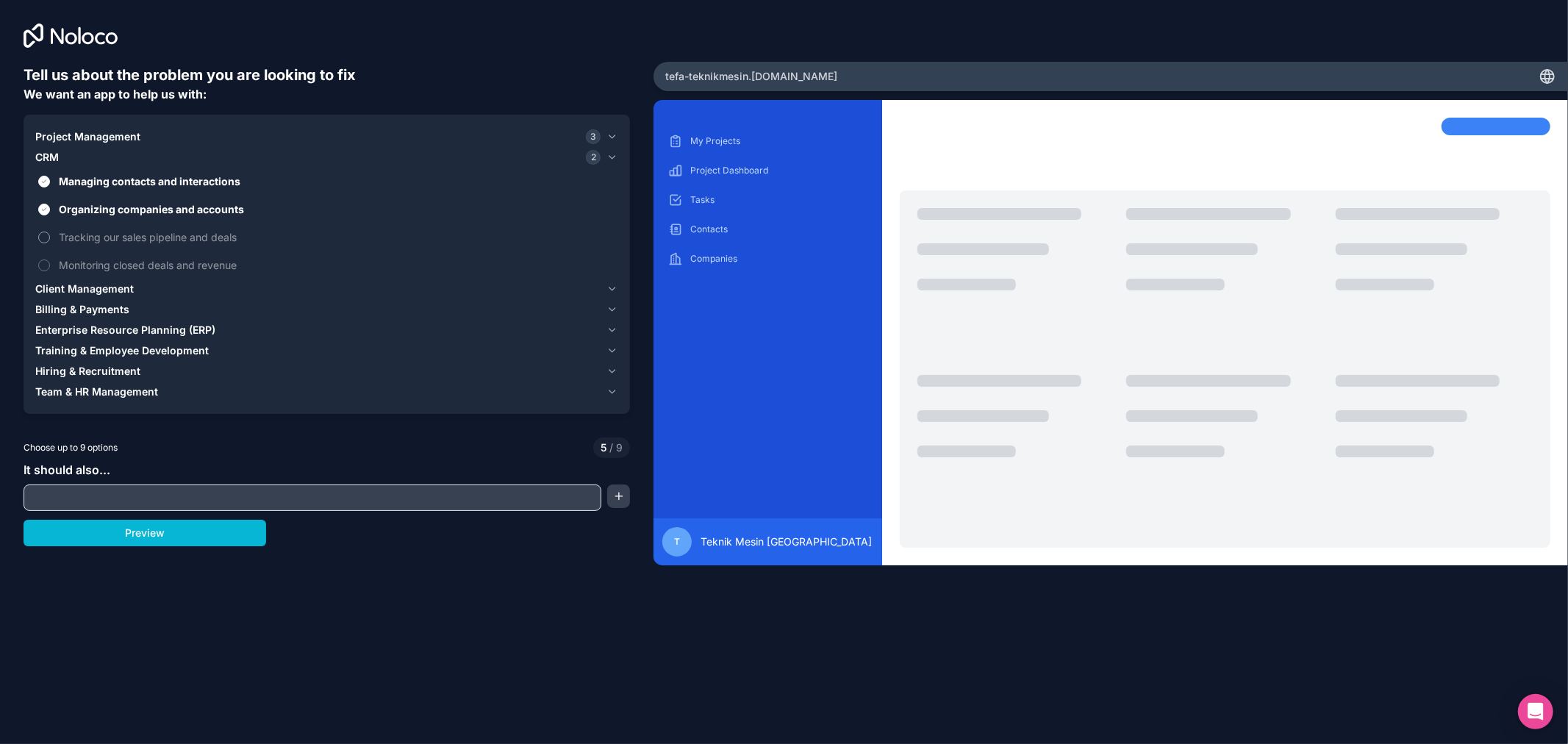
click at [50, 232] on button "Tracking our sales pipeline and deals" at bounding box center [44, 238] width 11 height 11
click at [67, 263] on span "Monitoring closed deals and revenue" at bounding box center [337, 265] width 556 height 15
click at [50, 263] on button "Monitoring closed deals and revenue" at bounding box center [44, 265] width 11 height 11
click at [107, 158] on div "CRM 4" at bounding box center [318, 157] width 566 height 15
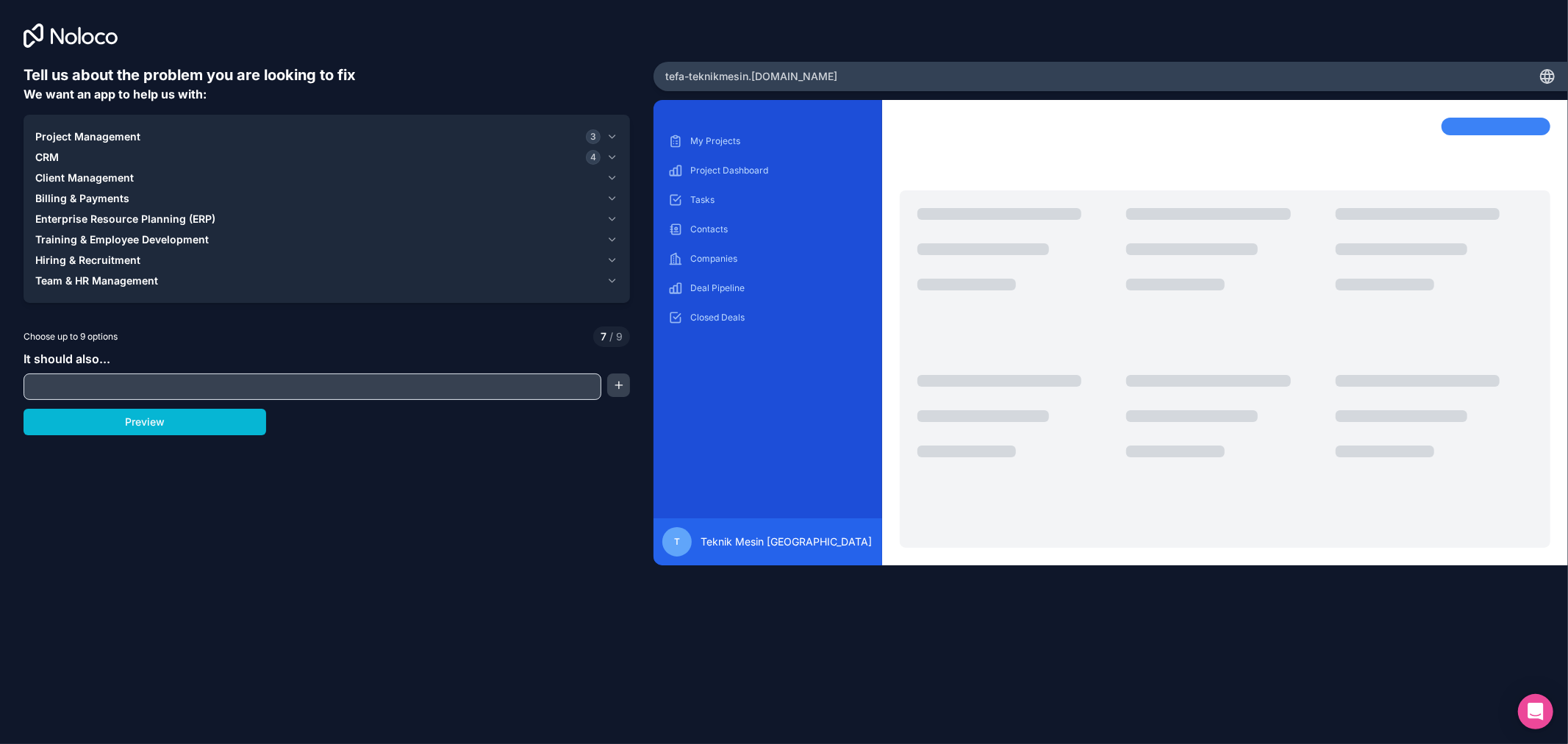
click at [103, 178] on span "Client Management" at bounding box center [84, 178] width 98 height 15
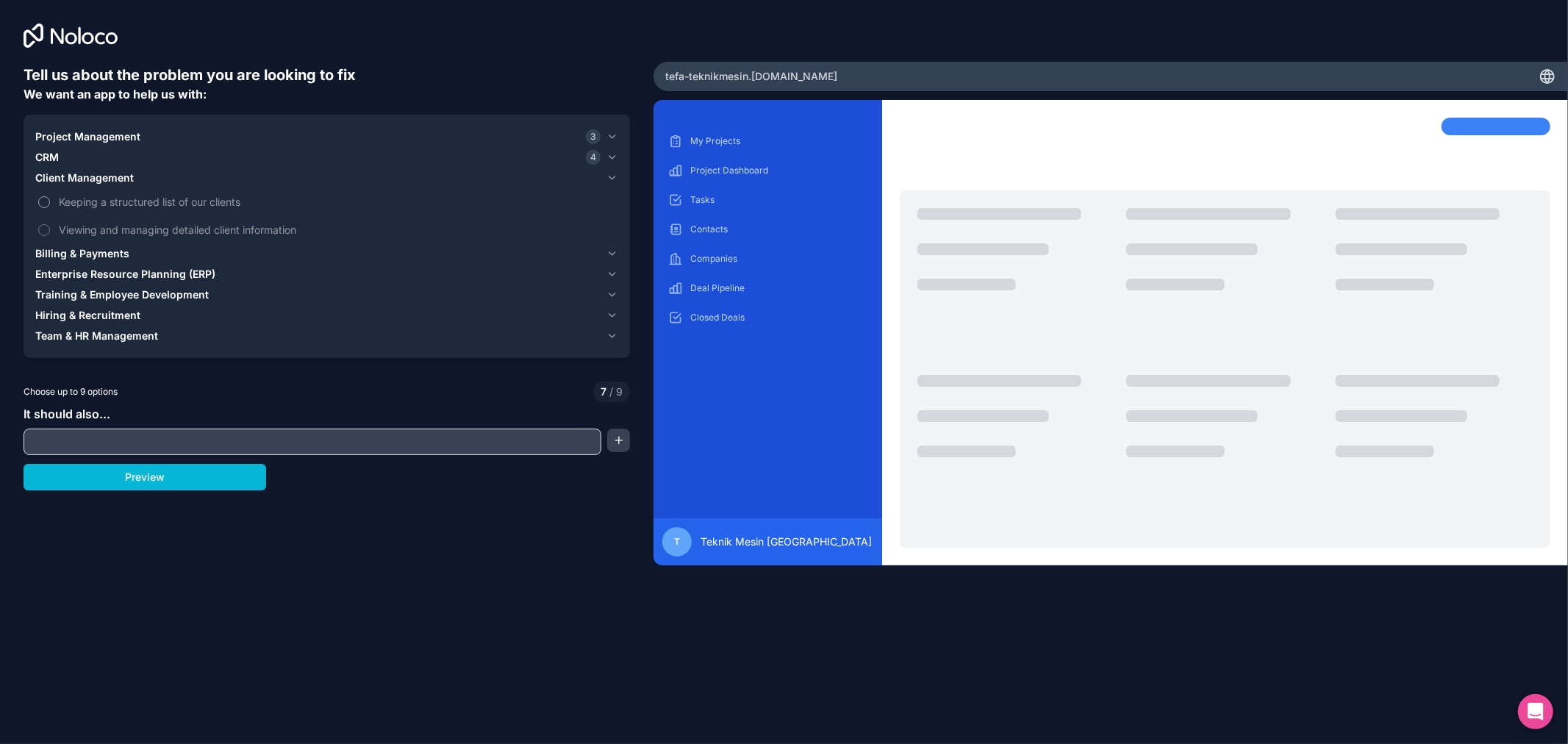
click at [92, 200] on span "Keeping a structured list of our clients" at bounding box center [337, 202] width 556 height 15
click at [50, 200] on button "Keeping a structured list of our clients" at bounding box center [44, 202] width 11 height 11
click at [97, 223] on span "Viewing and managing detailed client information" at bounding box center [337, 229] width 556 height 15
click at [50, 224] on button "Viewing and managing detailed client information" at bounding box center [44, 230] width 11 height 11
click at [116, 185] on button "Client Management 2" at bounding box center [326, 178] width 583 height 21
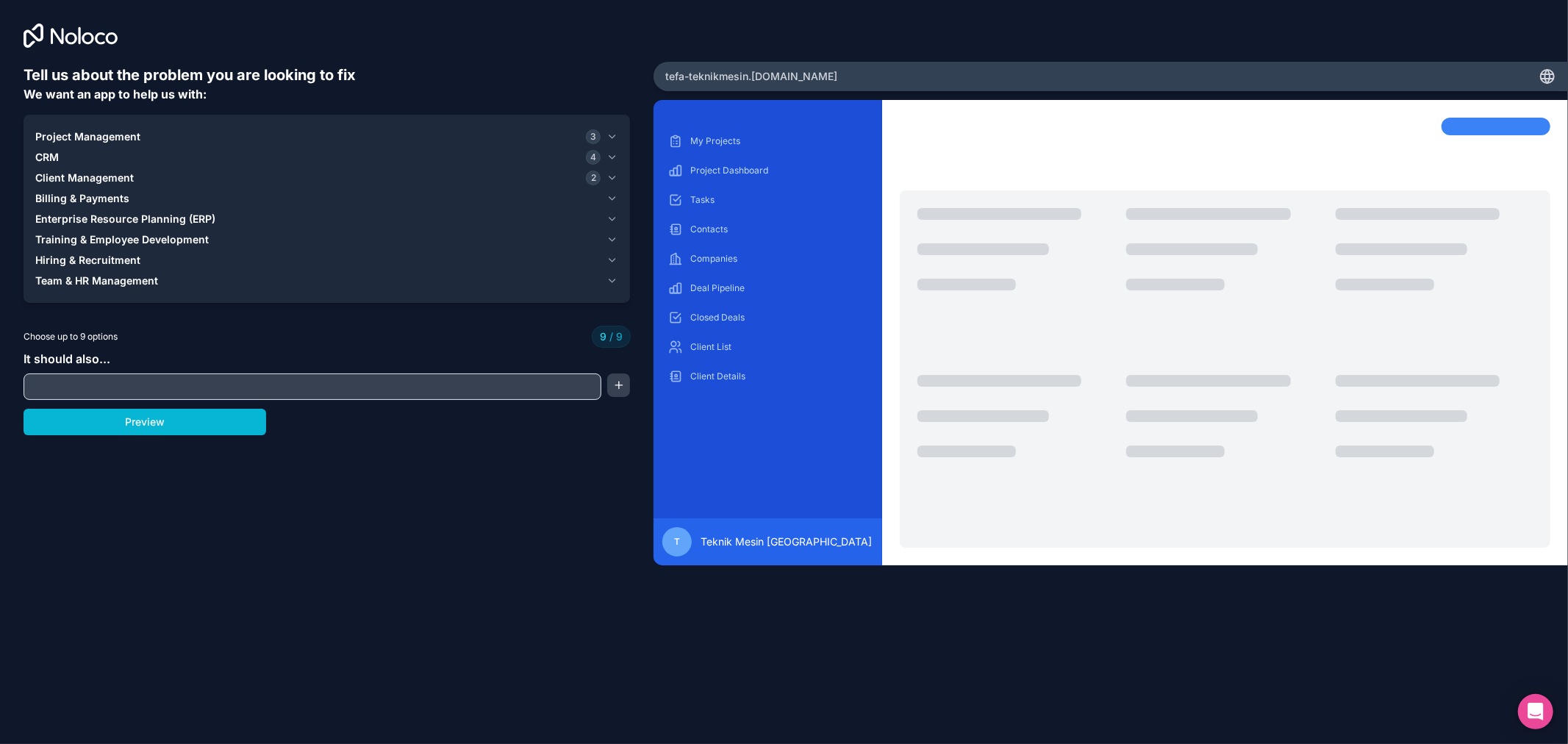
click at [114, 196] on span "Billing & Payments" at bounding box center [82, 199] width 94 height 15
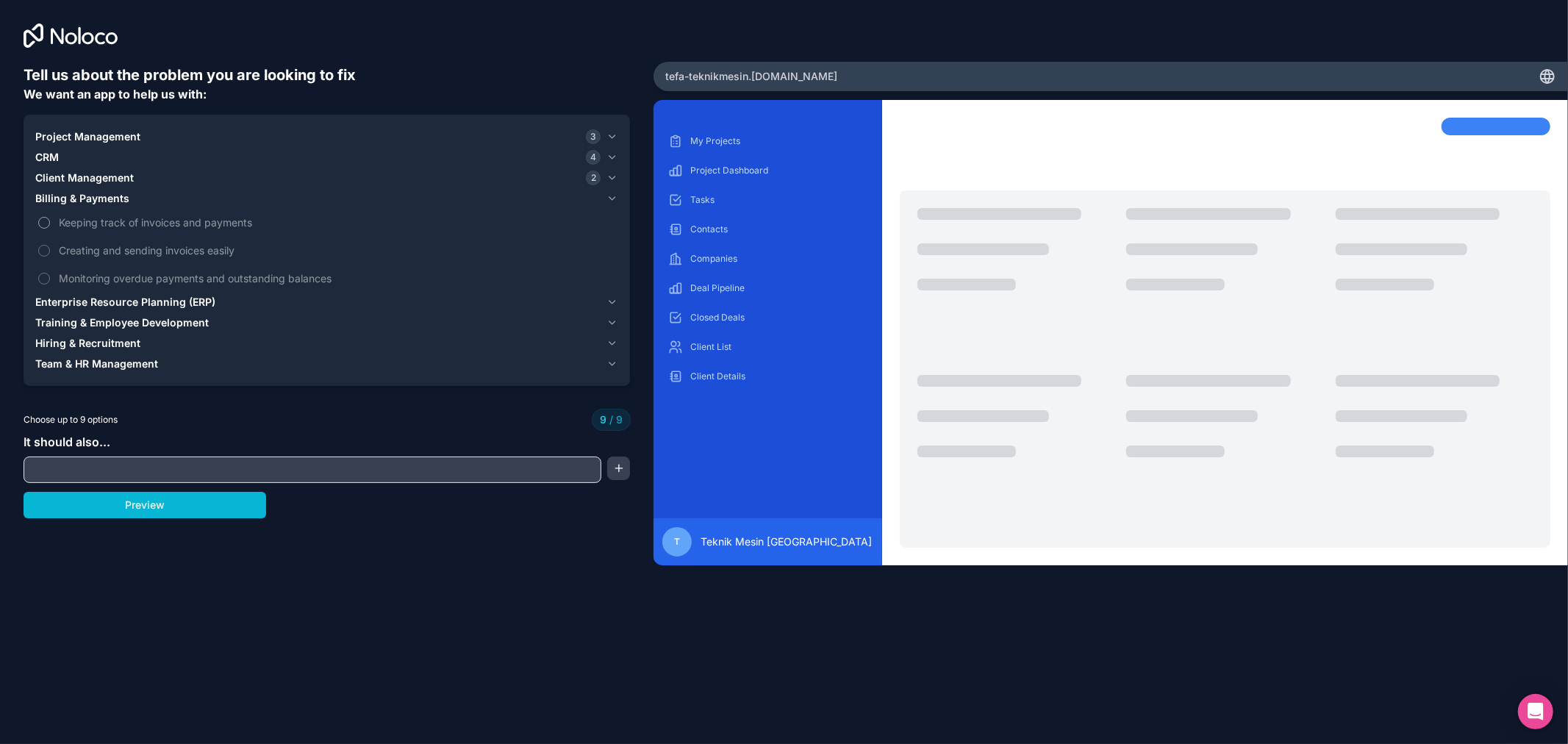
click at [114, 215] on span "Keeping track of invoices and payments" at bounding box center [337, 223] width 556 height 15
click at [102, 229] on span "Keeping track of invoices and payments" at bounding box center [337, 223] width 556 height 15
click at [85, 224] on span "Keeping track of invoices and payments" at bounding box center [337, 223] width 556 height 15
click at [54, 221] on label "Keeping track of invoices and payments" at bounding box center [326, 222] width 583 height 27
click at [79, 299] on span "Enterprise Resource Planning (ERP)" at bounding box center [124, 303] width 180 height 15
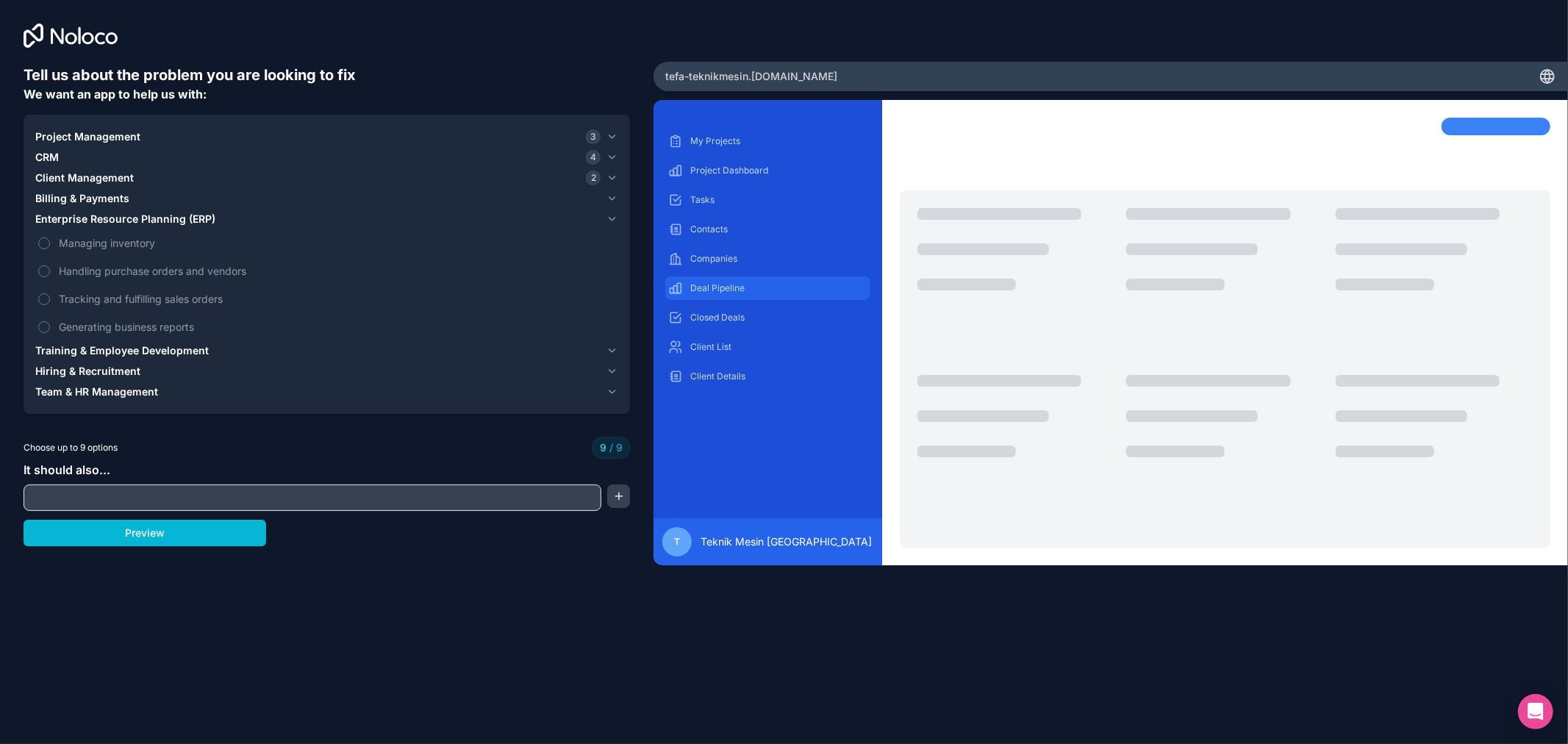
click at [702, 290] on p "Deal Pipeline" at bounding box center [779, 288] width 177 height 11
click at [746, 265] on div "Companies" at bounding box center [768, 258] width 206 height 24
click at [752, 152] on div "My Projects" at bounding box center [768, 141] width 206 height 24
click at [751, 138] on p "My Projects" at bounding box center [779, 141] width 177 height 11
click at [751, 153] on div "My Projects Project Dashboard Tasks Contacts Companies Deal Pipeline Closed Dea…" at bounding box center [768, 258] width 206 height 258
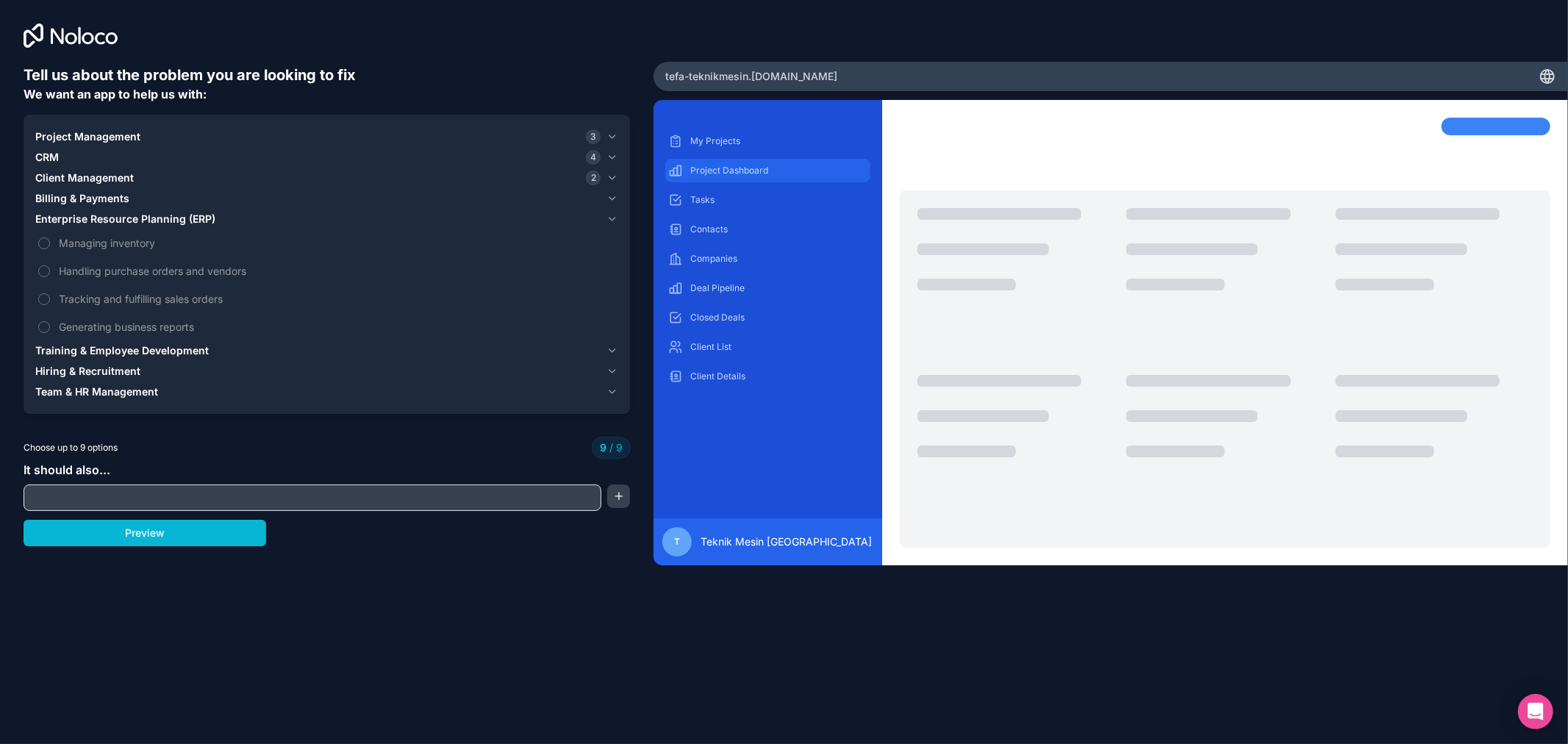
click at [751, 165] on p "Project Dashboard" at bounding box center [779, 171] width 177 height 11
click at [750, 203] on p "Tasks" at bounding box center [779, 200] width 177 height 11
click at [755, 283] on p "Deal Pipeline" at bounding box center [779, 288] width 177 height 11
click at [755, 365] on div "Client Details" at bounding box center [768, 376] width 206 height 24
click at [250, 258] on label "Handling purchase orders and vendors" at bounding box center [326, 271] width 583 height 27
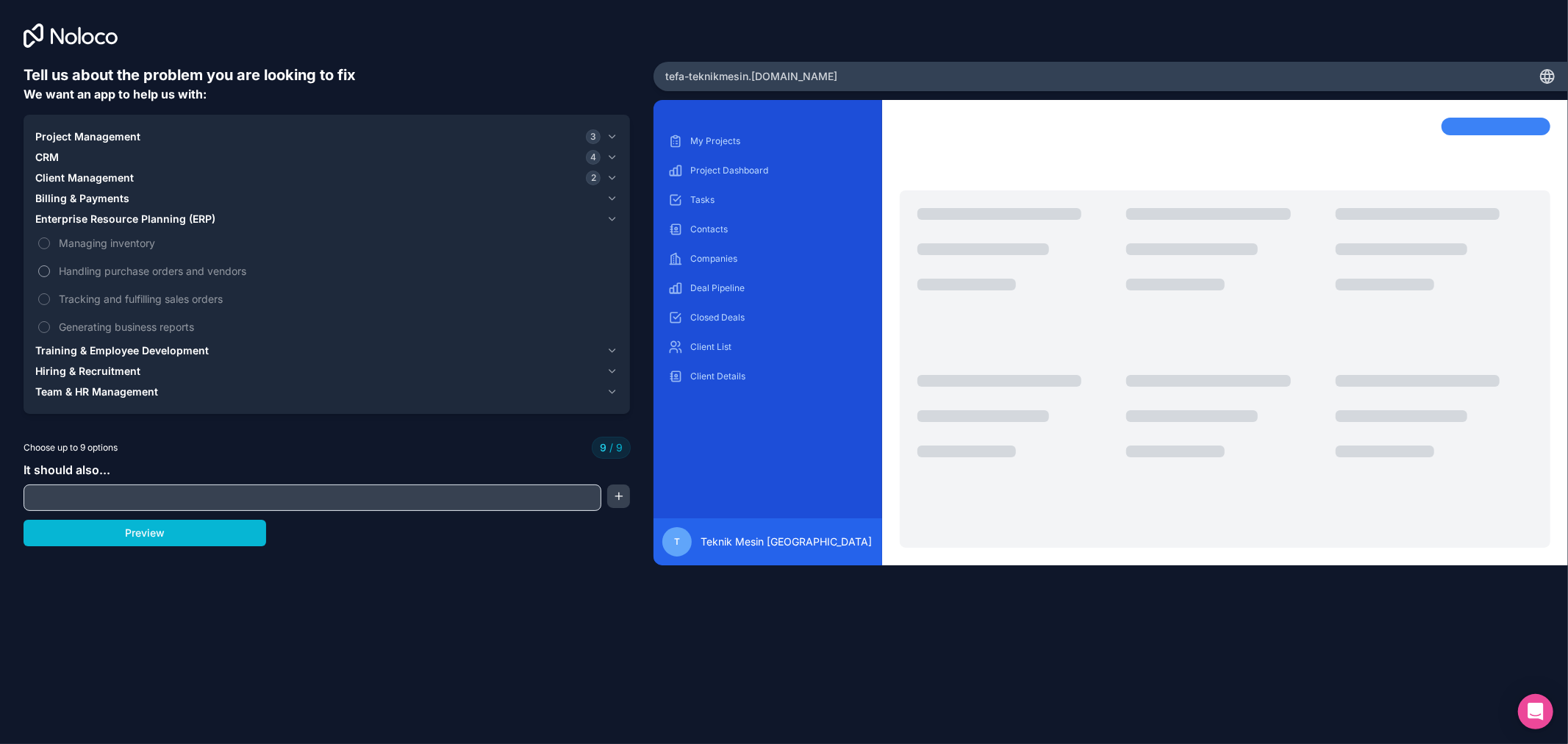
click at [202, 277] on span "Handling purchase orders and vendors" at bounding box center [337, 271] width 556 height 15
click at [199, 305] on span "Tracking and fulfilling sales orders" at bounding box center [337, 299] width 556 height 15
click at [204, 340] on button "Training & Employee Development" at bounding box center [326, 351] width 583 height 21
